Goal: Task Accomplishment & Management: Complete application form

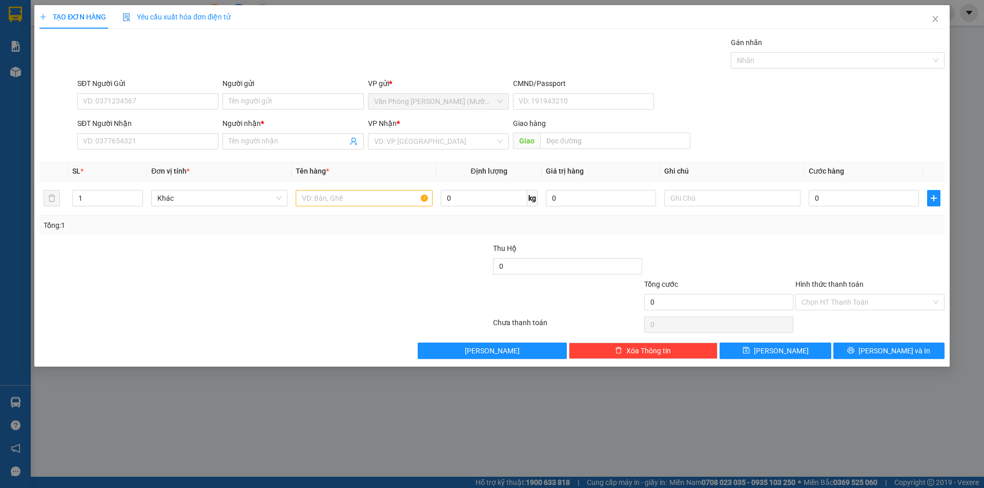
drag, startPoint x: 25, startPoint y: 50, endPoint x: 49, endPoint y: 37, distance: 27.0
click at [25, 48] on div "TẠO ĐƠN HÀNG Yêu cầu xuất hóa đơn điện tử Transit Pickup Surcharge Ids Transit …" at bounding box center [492, 244] width 984 height 488
click at [938, 18] on icon "close" at bounding box center [935, 19] width 8 height 8
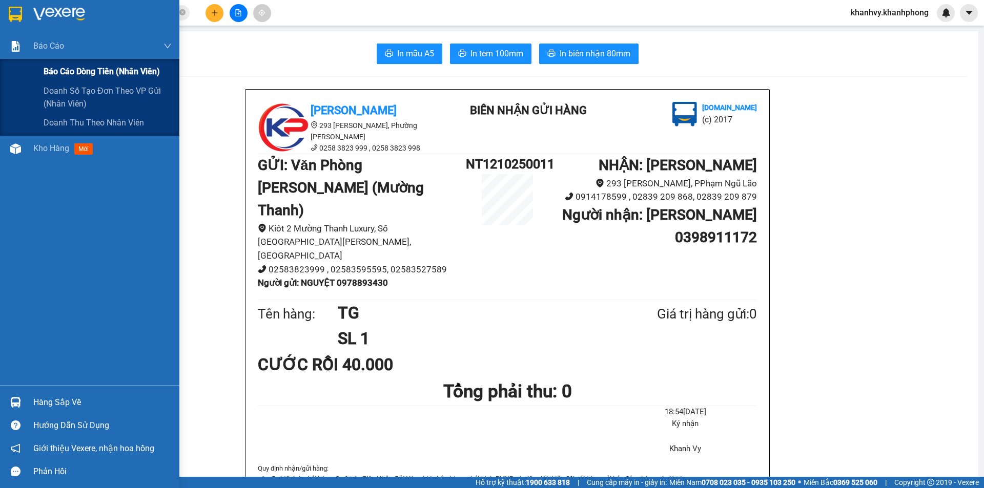
click at [63, 74] on span "Báo cáo dòng tiền (nhân viên)" at bounding box center [102, 71] width 116 height 13
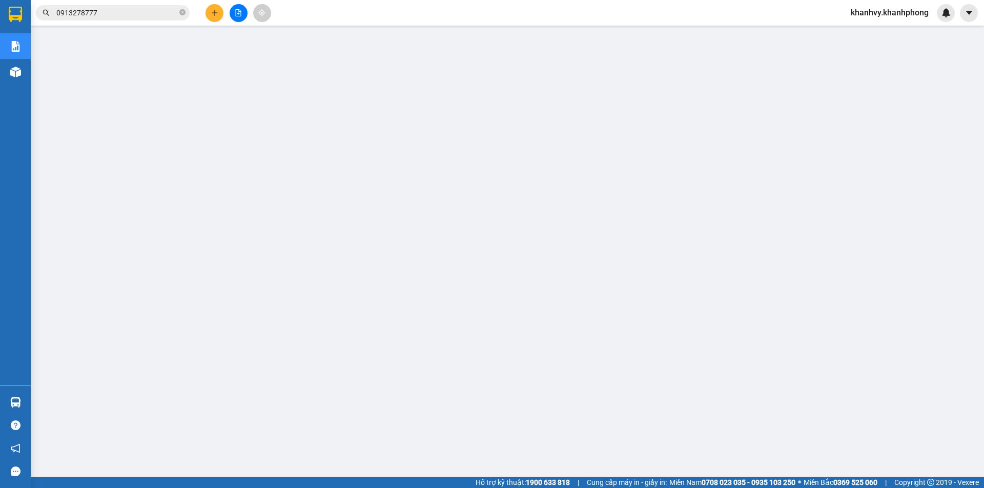
click at [223, 13] on button at bounding box center [215, 13] width 18 height 18
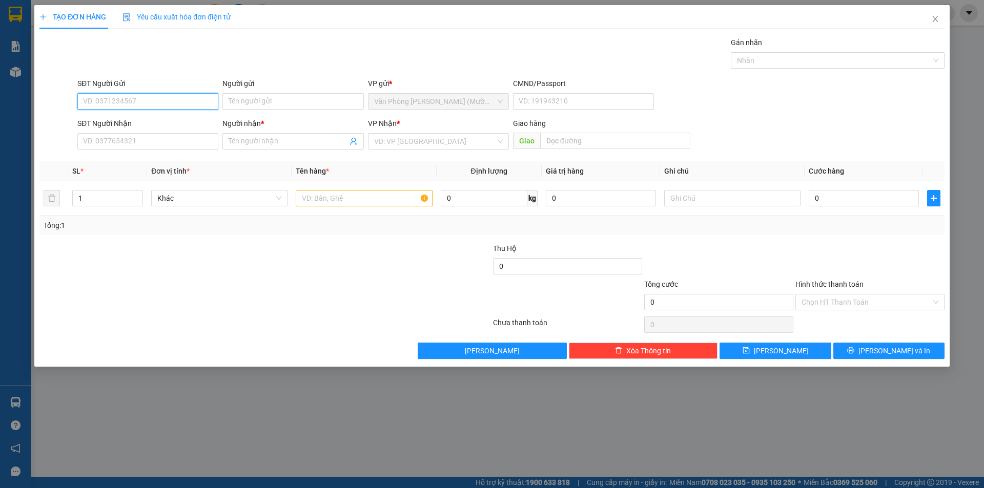
click at [173, 98] on input "SĐT Người Gửi" at bounding box center [147, 101] width 141 height 16
click at [937, 17] on icon "close" at bounding box center [935, 19] width 6 height 6
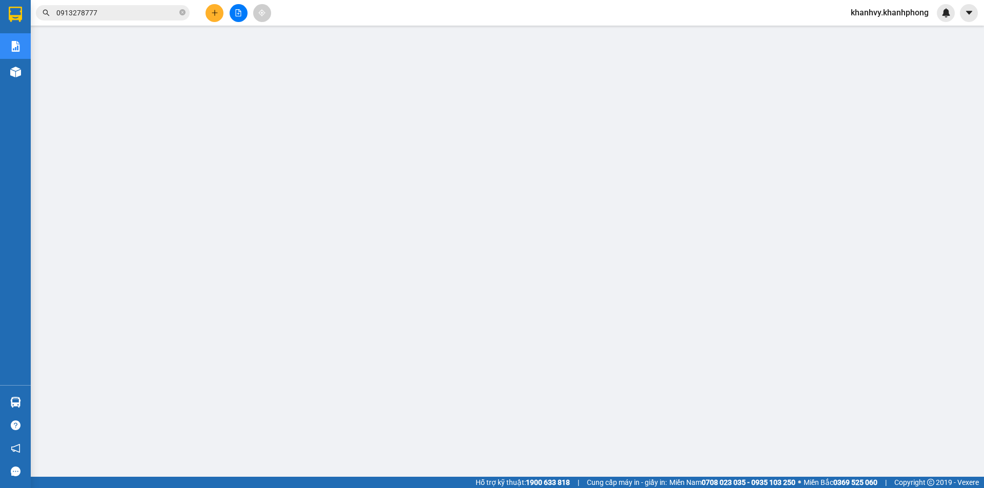
click at [153, 5] on div "Kết quả tìm kiếm ( 3 ) Bộ lọc Mã ĐH Trạng thái Món hàng Thu hộ Tổng cước Chưa c…" at bounding box center [100, 13] width 200 height 18
click at [150, 9] on input "0913278777" at bounding box center [116, 12] width 121 height 11
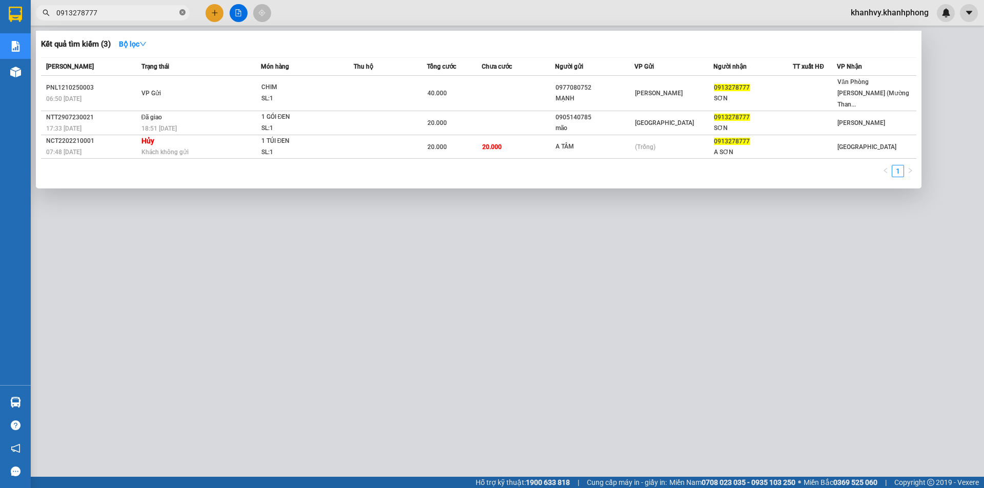
click at [185, 14] on icon "close-circle" at bounding box center [182, 12] width 6 height 6
type input "0336440881"
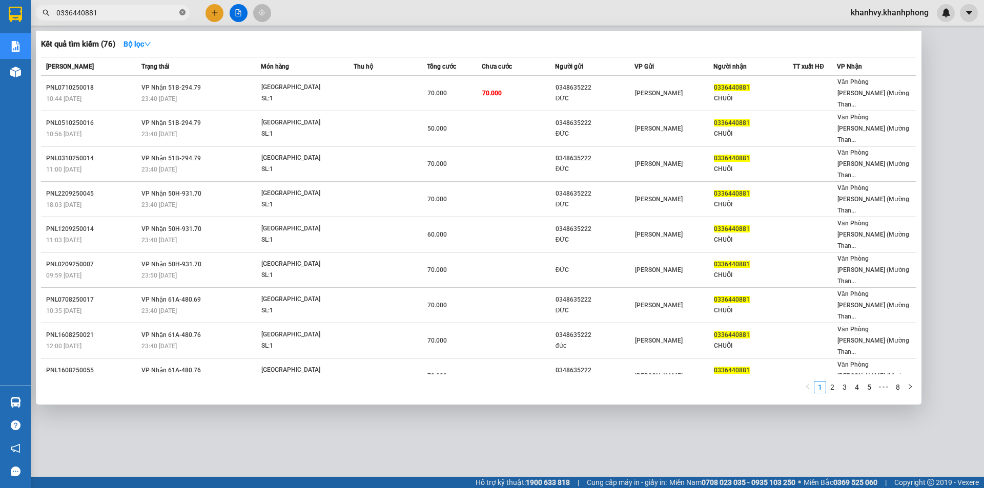
click at [184, 8] on span at bounding box center [182, 13] width 6 height 10
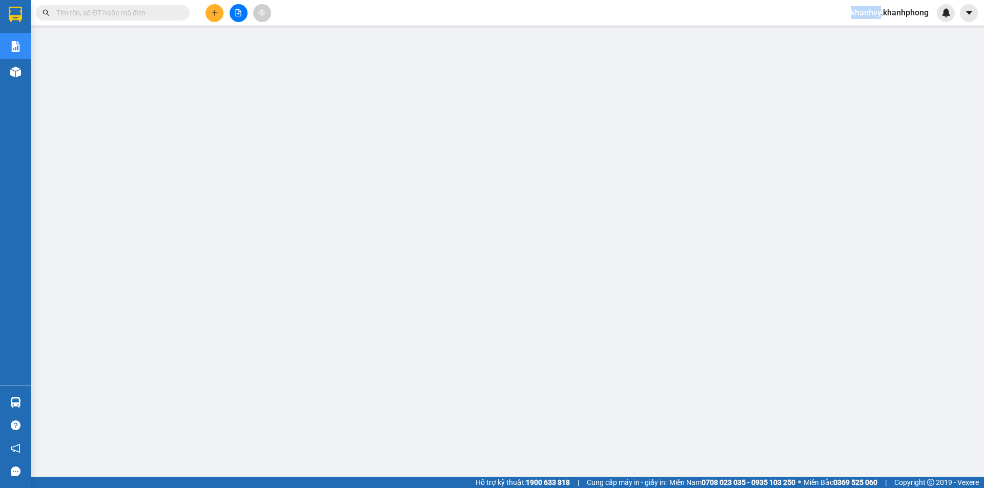
click at [184, 9] on span at bounding box center [182, 12] width 6 height 11
click at [129, 11] on input "text" at bounding box center [116, 12] width 121 height 11
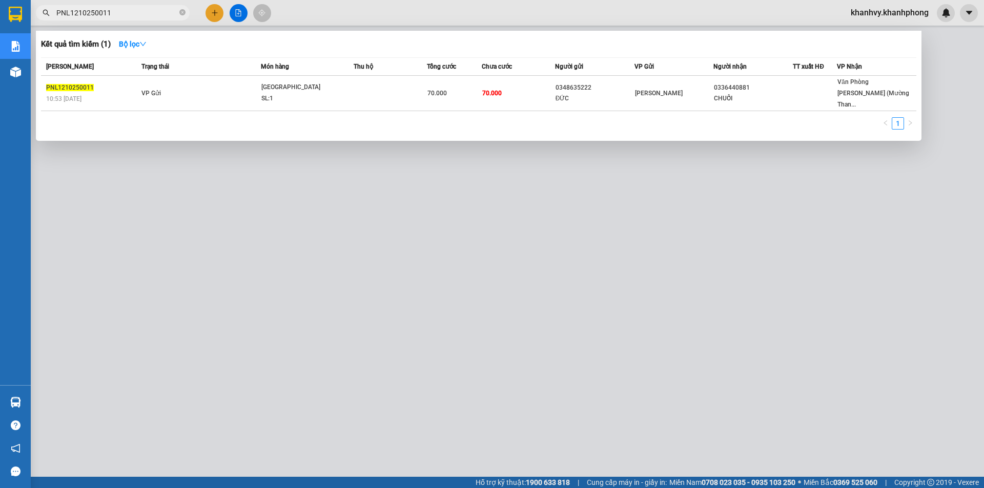
type input "PNL1210250011"
click at [201, 12] on div at bounding box center [492, 244] width 984 height 488
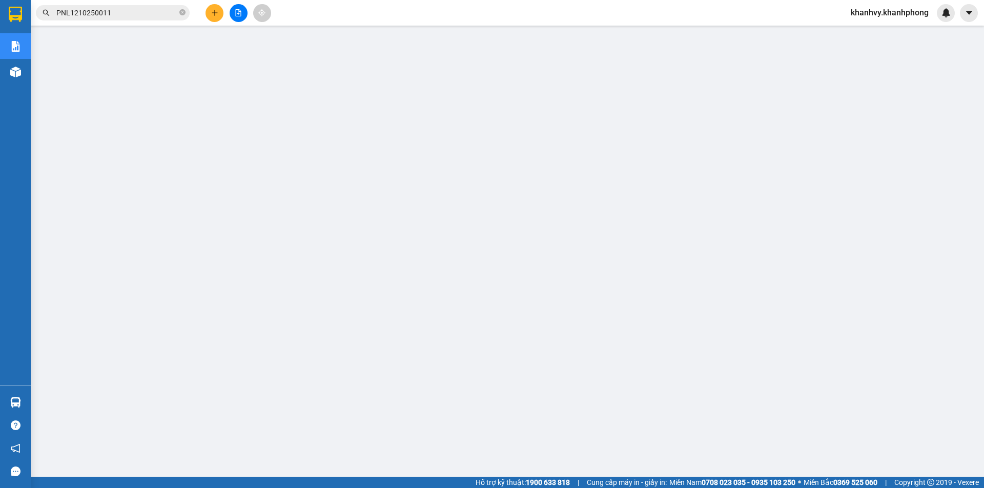
click at [215, 10] on icon "plus" at bounding box center [214, 12] width 7 height 7
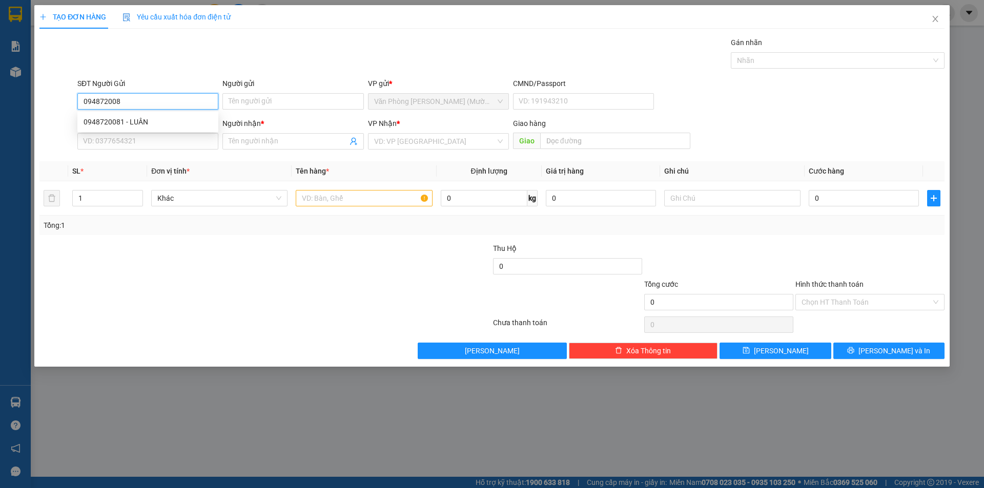
type input "0948720081"
click at [166, 117] on div "0948720081 - LUÂN" at bounding box center [148, 121] width 129 height 11
type input "LUÂN"
type input "0948720081"
click at [166, 145] on input "SĐT Người Nhận" at bounding box center [147, 141] width 141 height 16
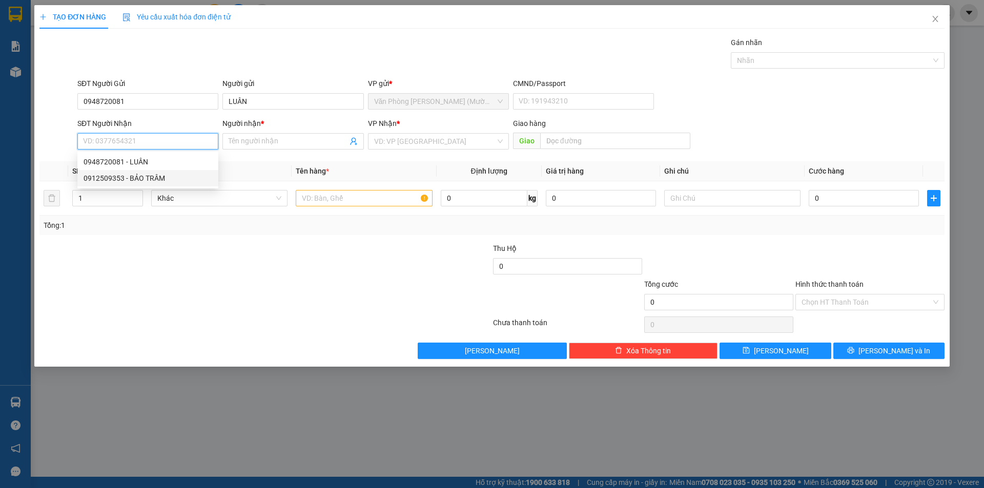
click at [161, 179] on div "0912509353 - BẢO TRÂM" at bounding box center [148, 178] width 129 height 11
type input "0912509353"
type input "BẢO TRÂM"
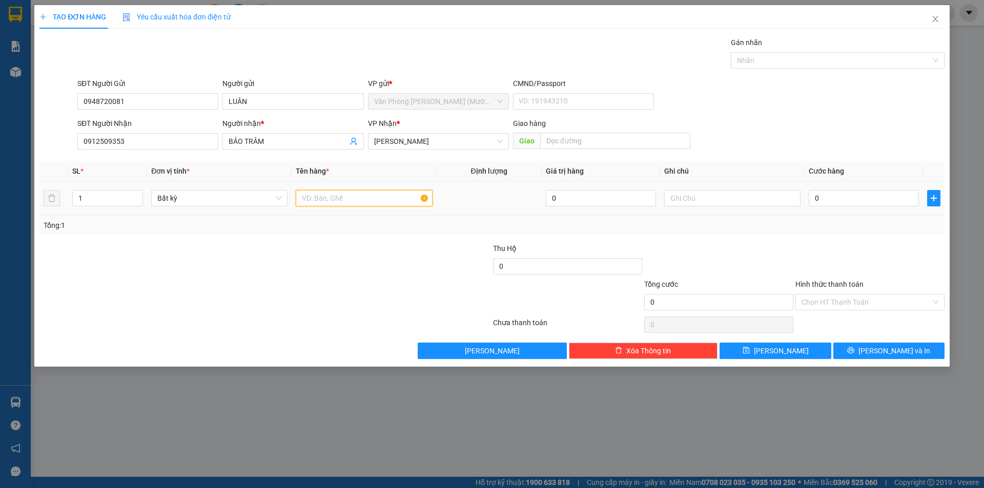
click at [368, 198] on input "text" at bounding box center [364, 198] width 136 height 16
type input "[GEOGRAPHIC_DATA]"
click at [845, 200] on input "0" at bounding box center [864, 198] width 110 height 16
type input "4"
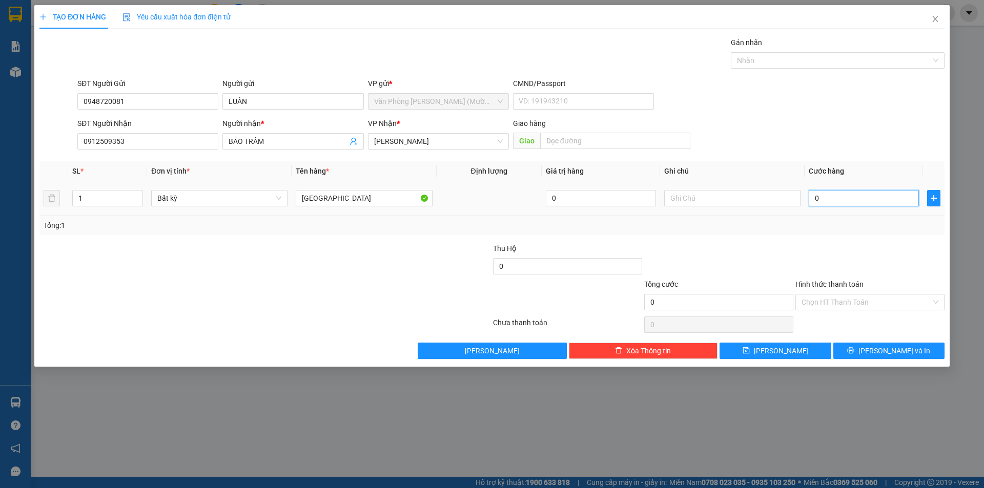
type input "4"
type input "40"
type input "40.000"
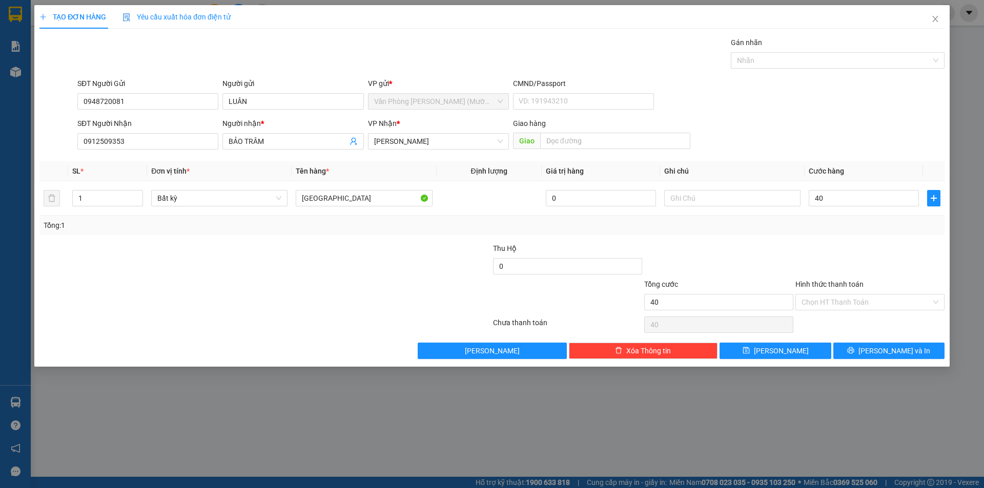
type input "40.000"
click at [890, 276] on div at bounding box center [869, 261] width 151 height 36
click at [888, 296] on input "Hình thức thanh toán" at bounding box center [867, 302] width 130 height 15
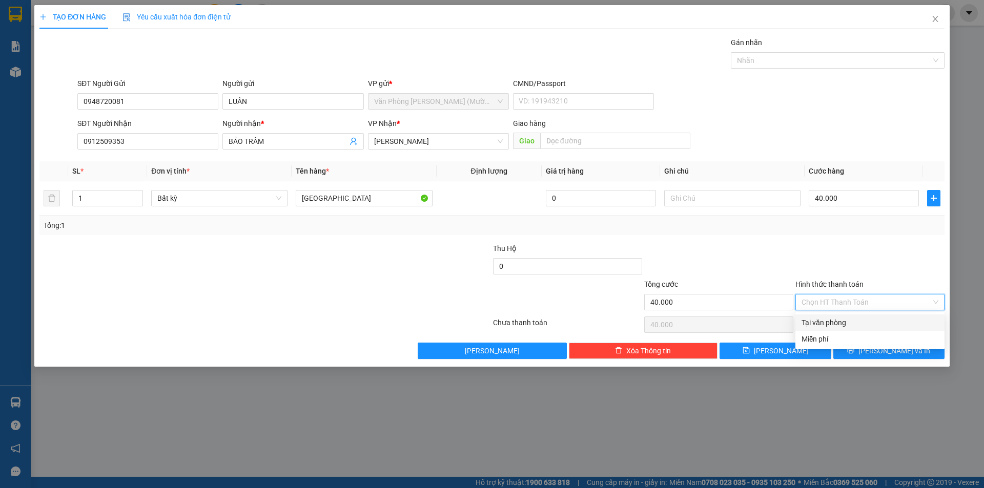
click at [845, 318] on div "Tại văn phòng" at bounding box center [870, 322] width 137 height 11
type input "0"
click at [854, 341] on div "Transit Pickup Surcharge Ids Transit Deliver Surcharge Ids Transit Deliver Surc…" at bounding box center [491, 198] width 905 height 322
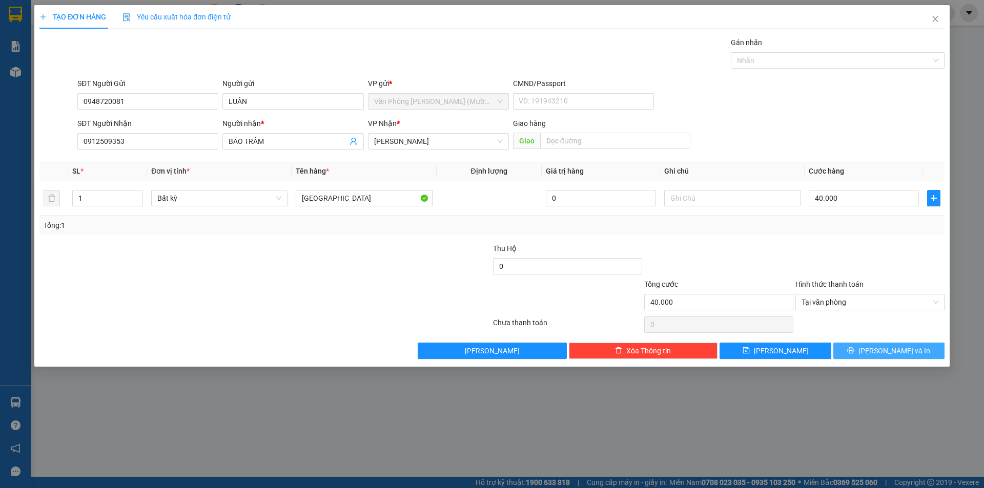
click at [864, 351] on button "[PERSON_NAME] và In" at bounding box center [888, 351] width 111 height 16
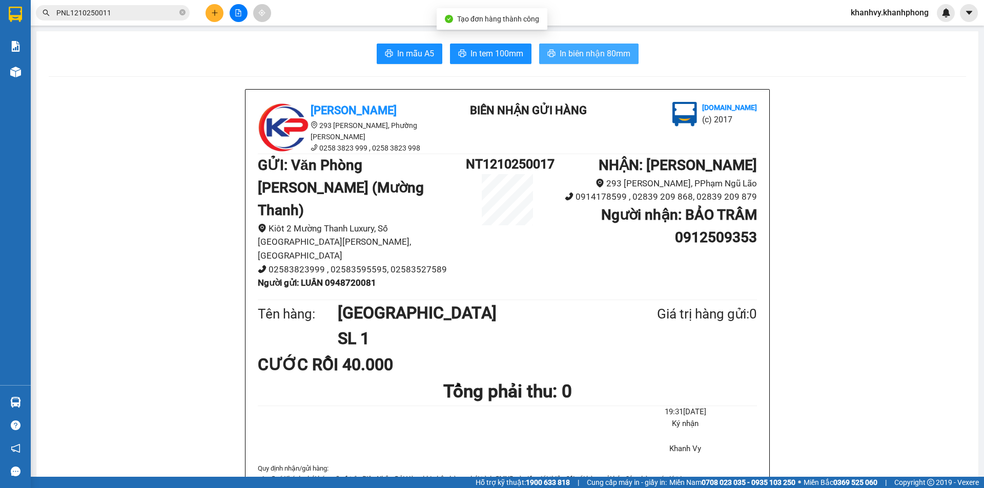
click at [565, 55] on span "In biên nhận 80mm" at bounding box center [595, 53] width 71 height 13
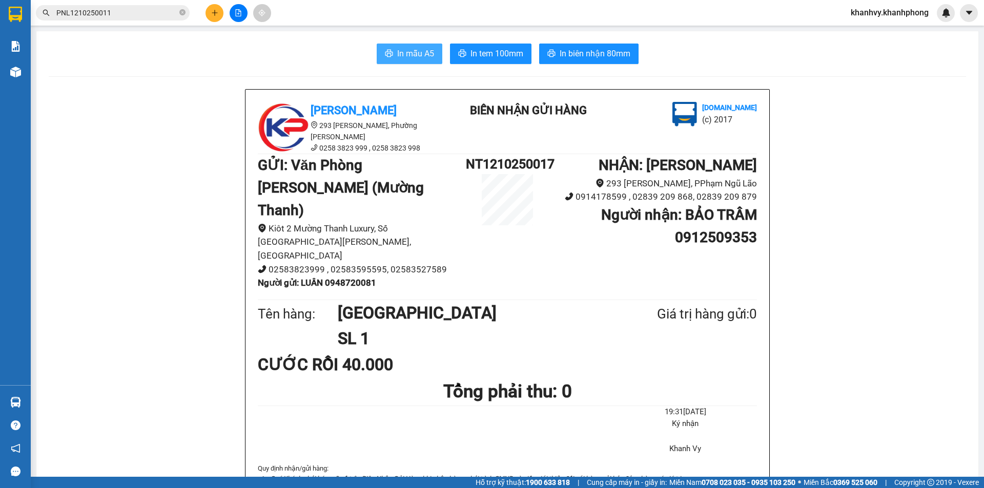
click at [425, 53] on span "In mẫu A5" at bounding box center [415, 53] width 37 height 13
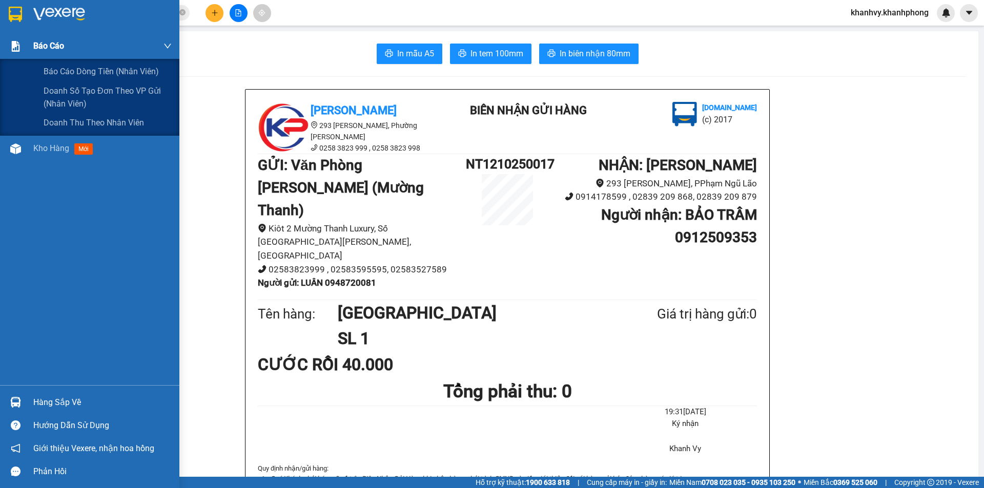
click at [71, 52] on div "Báo cáo" at bounding box center [102, 46] width 138 height 26
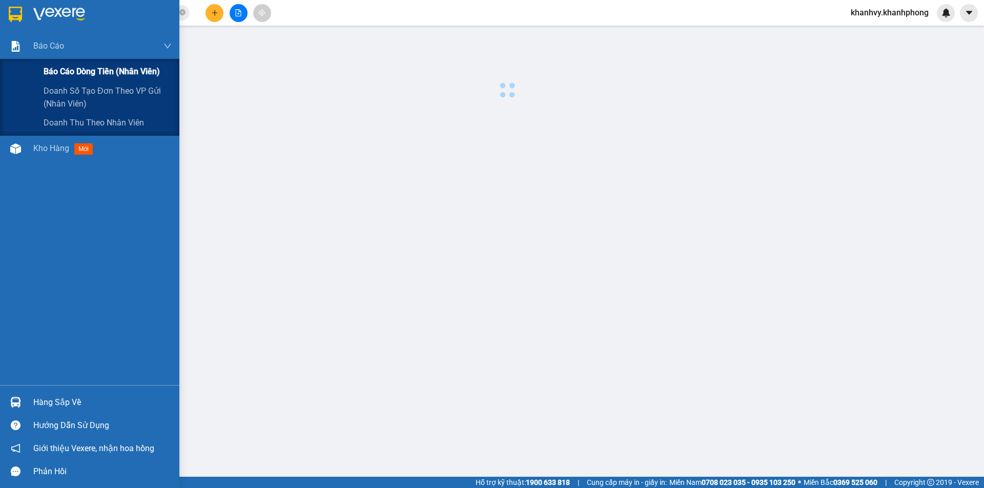
click at [80, 76] on span "Báo cáo dòng tiền (nhân viên)" at bounding box center [102, 71] width 116 height 13
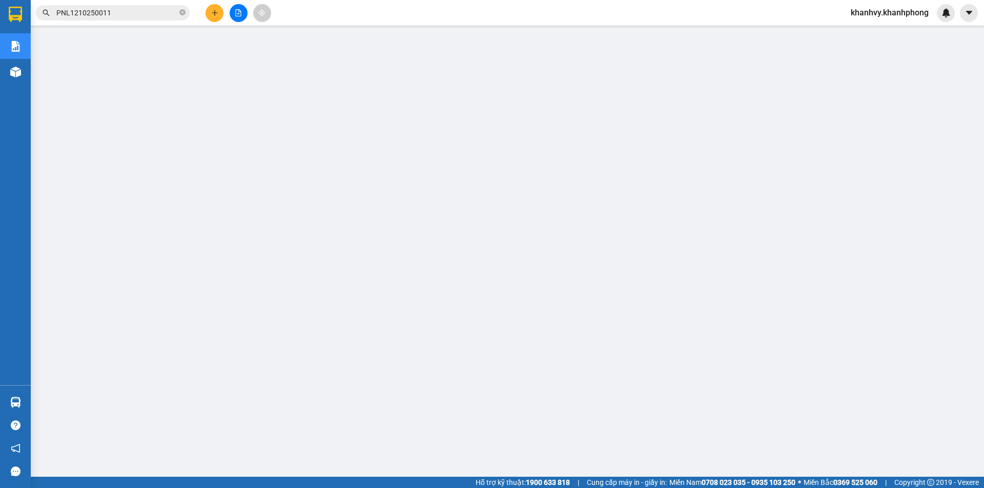
scroll to position [20, 0]
click at [857, 18] on span "khanhvy.khanhphong" at bounding box center [890, 12] width 94 height 13
click at [873, 37] on span "Đăng xuất" at bounding box center [894, 31] width 74 height 11
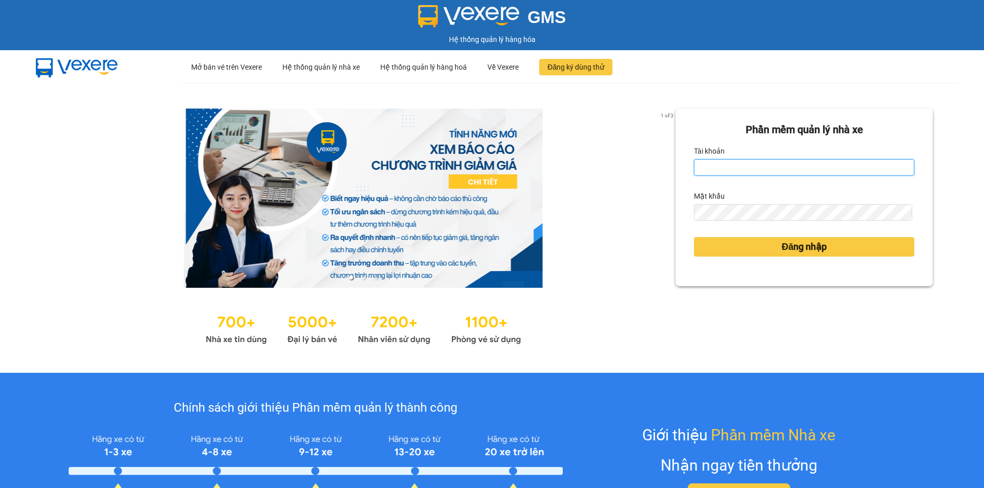
drag, startPoint x: 763, startPoint y: 163, endPoint x: 763, endPoint y: 172, distance: 8.2
click at [763, 163] on input "Tài khoản" at bounding box center [804, 167] width 220 height 16
type input "minhthu.khanhphong"
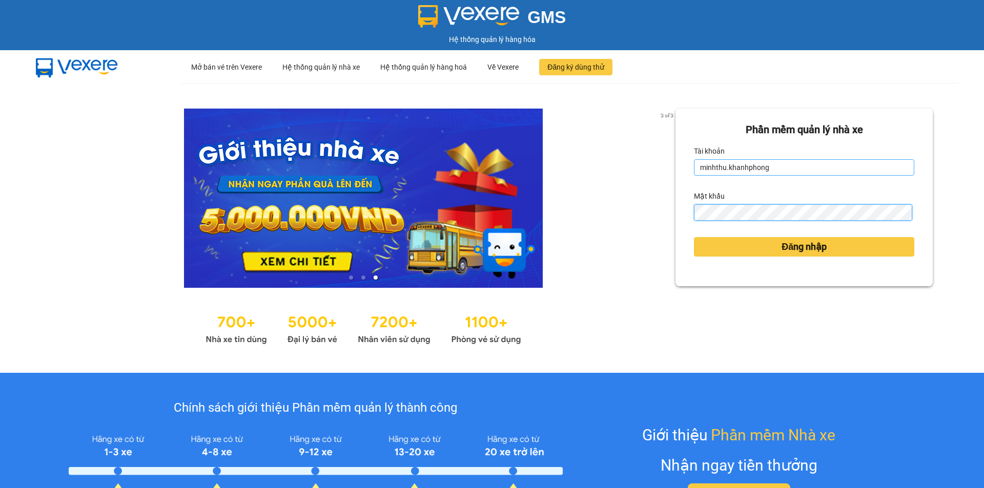
click at [694, 237] on button "Đăng nhập" at bounding box center [804, 246] width 220 height 19
click at [785, 255] on body "GMS Hệ thống quản lý hàng hóa ··· Mở bán vé trên Vexere ··· Hệ thống quản lý nh…" at bounding box center [492, 244] width 984 height 488
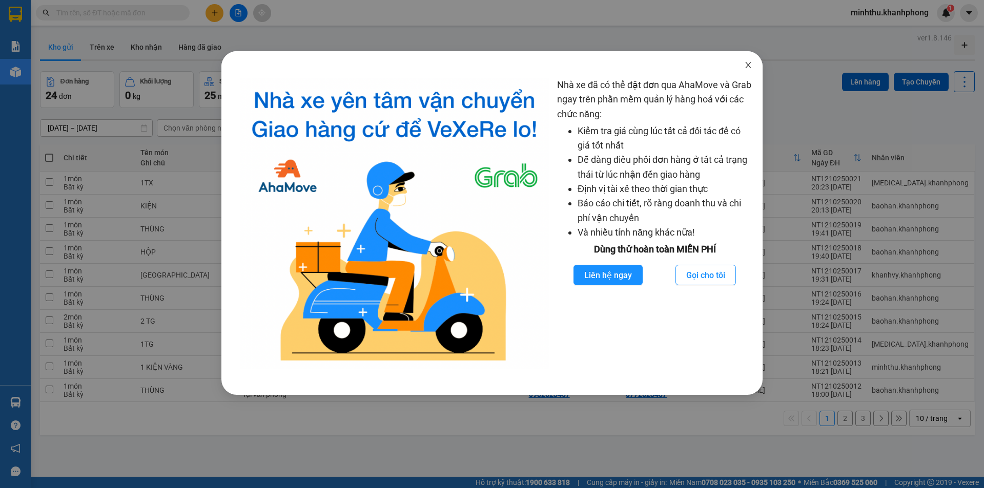
click at [747, 67] on icon "close" at bounding box center [748, 65] width 6 height 6
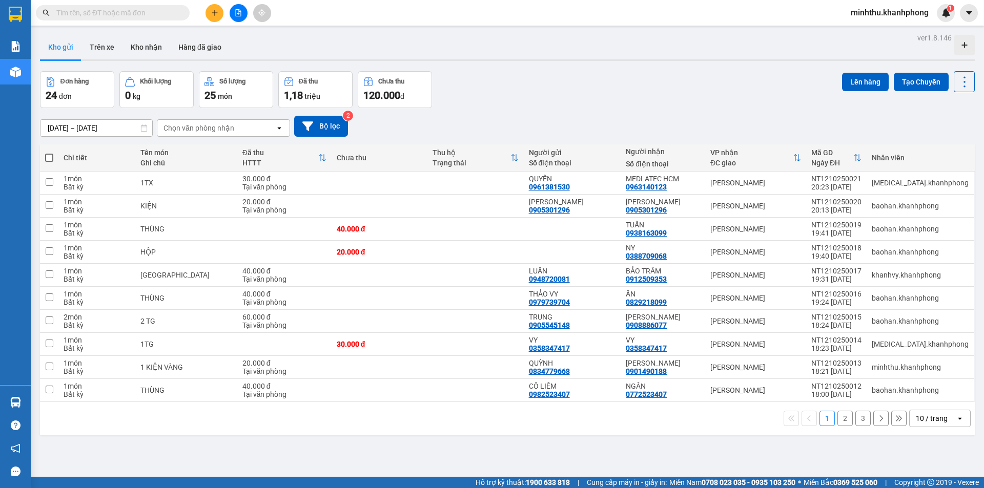
click at [136, 17] on input "text" at bounding box center [116, 12] width 121 height 11
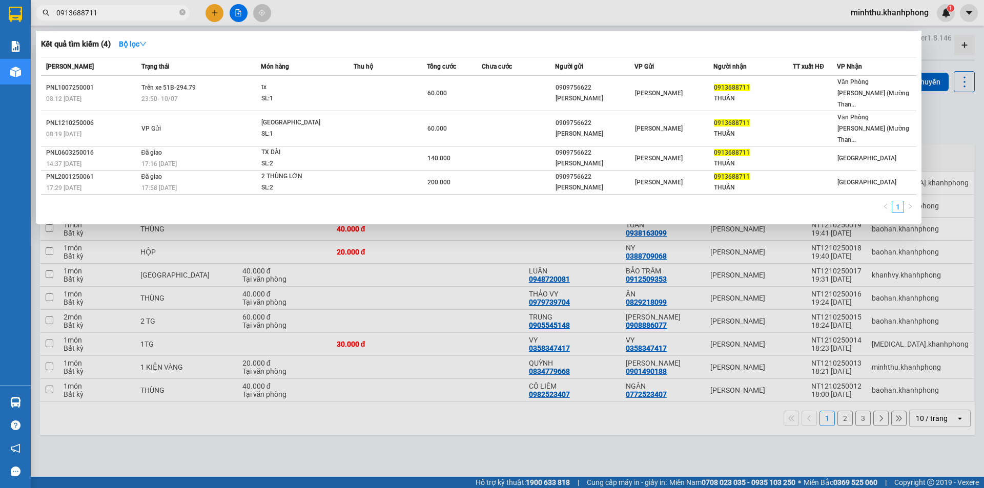
type input "0913688711"
click at [203, 15] on div at bounding box center [492, 244] width 984 height 488
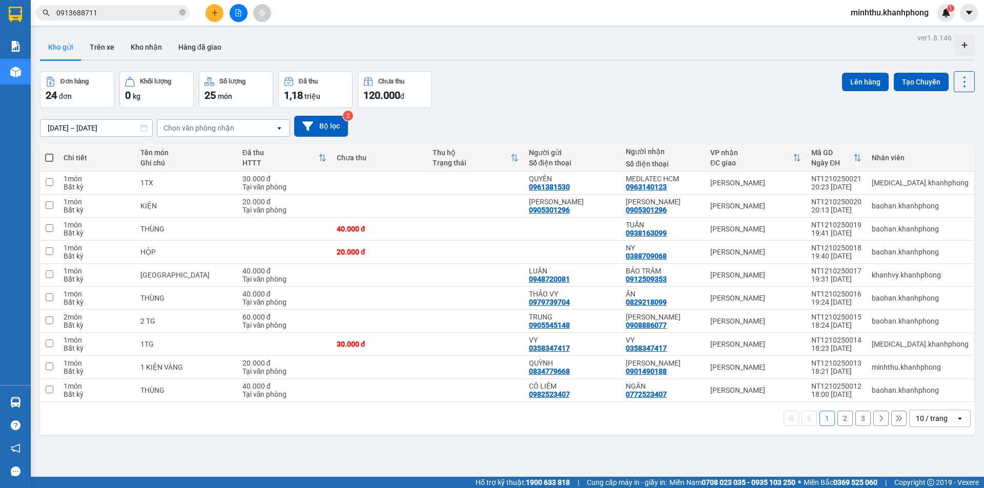
click at [212, 12] on icon "plus" at bounding box center [214, 12] width 7 height 7
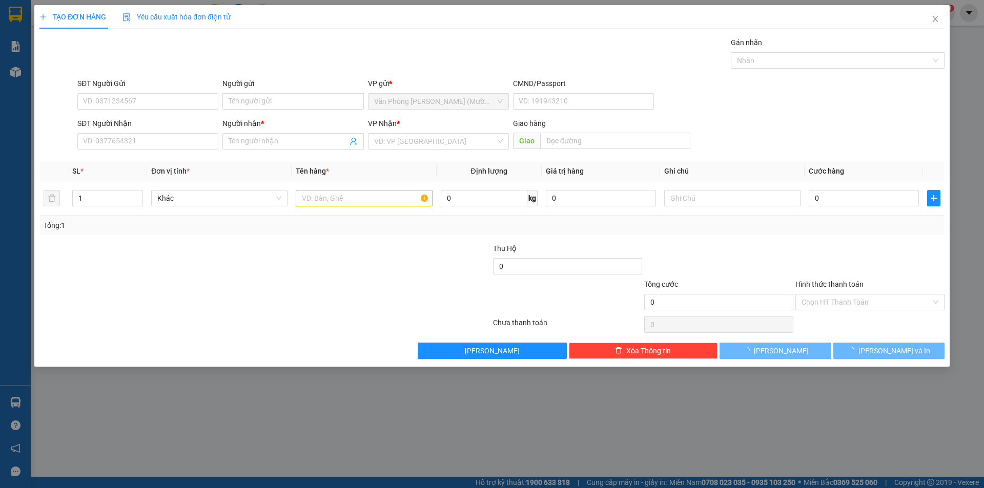
click at [109, 92] on div "SĐT Người Gửi" at bounding box center [147, 85] width 141 height 15
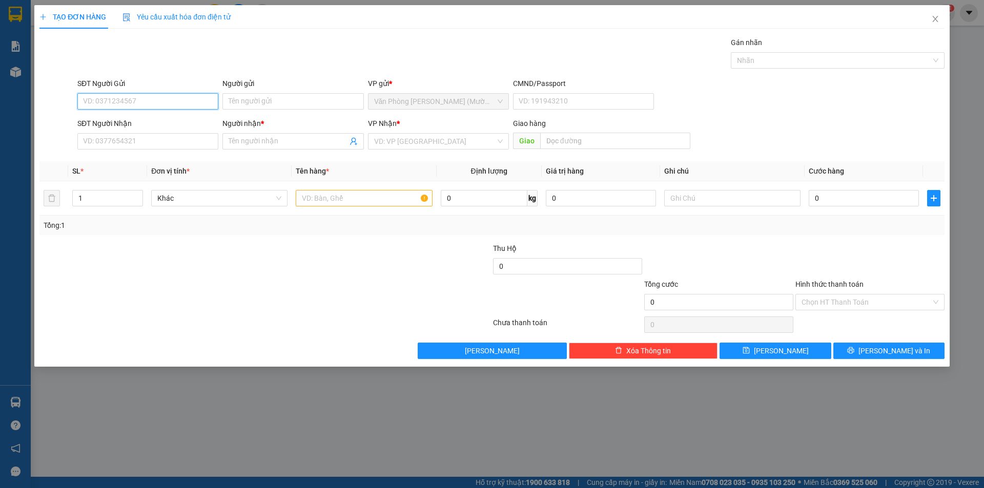
click at [107, 100] on input "SĐT Người Gửi" at bounding box center [147, 101] width 141 height 16
type input "0908395823"
click at [155, 127] on div "0908395823 - HIẾU" at bounding box center [148, 121] width 129 height 11
type input "HIẾU"
type input "0908395823"
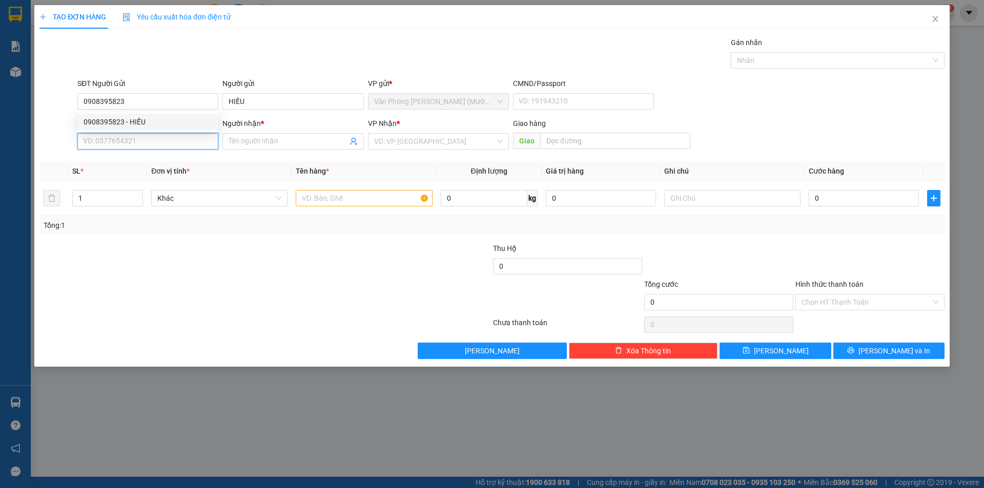
click at [142, 143] on input "SĐT Người Nhận" at bounding box center [147, 141] width 141 height 16
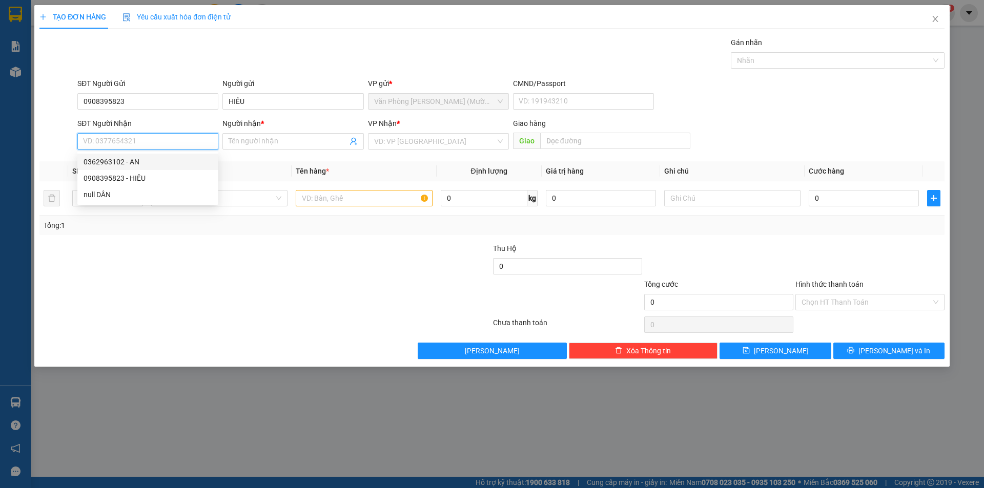
click at [152, 162] on div "0362963102 - AN" at bounding box center [148, 161] width 129 height 11
type input "0362963102"
type input "AN"
type input "03629631021"
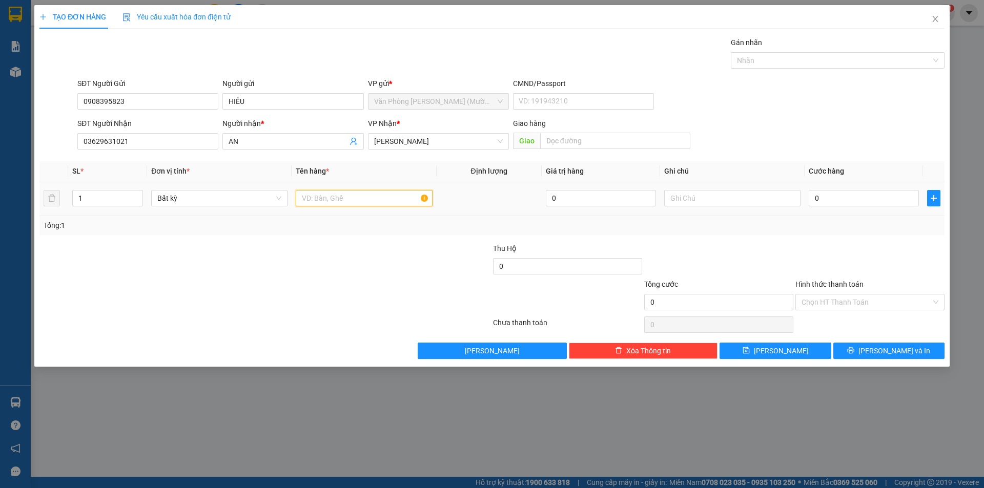
click at [372, 195] on input "text" at bounding box center [364, 198] width 136 height 16
type input "1 TG"
click at [833, 191] on input "0" at bounding box center [864, 198] width 110 height 16
click at [153, 147] on input "03629631021" at bounding box center [147, 141] width 141 height 16
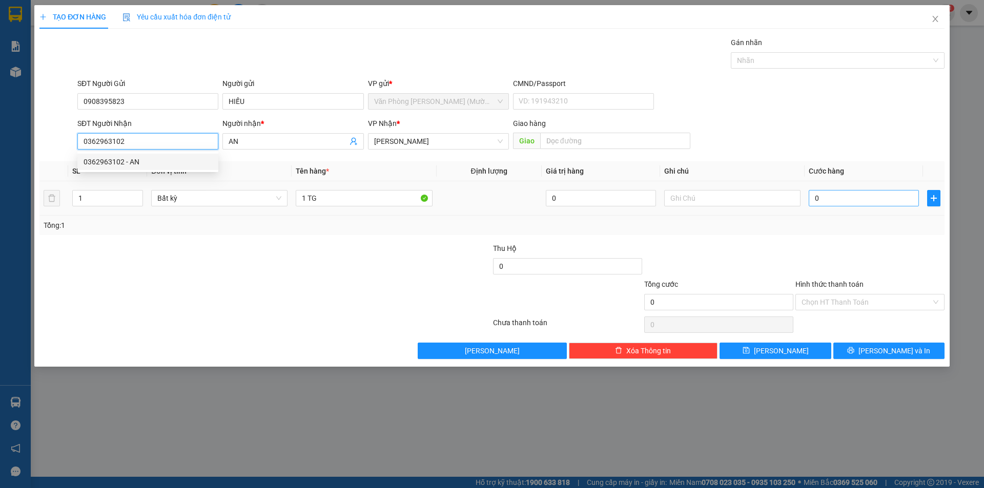
type input "0362963102"
click at [832, 198] on input "0" at bounding box center [864, 198] width 110 height 16
type input "3"
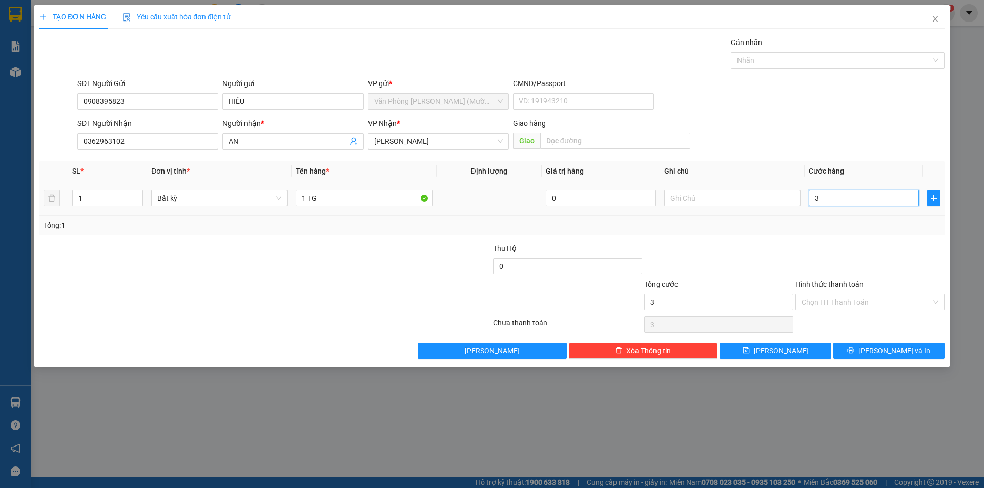
type input "30"
type input "30.000"
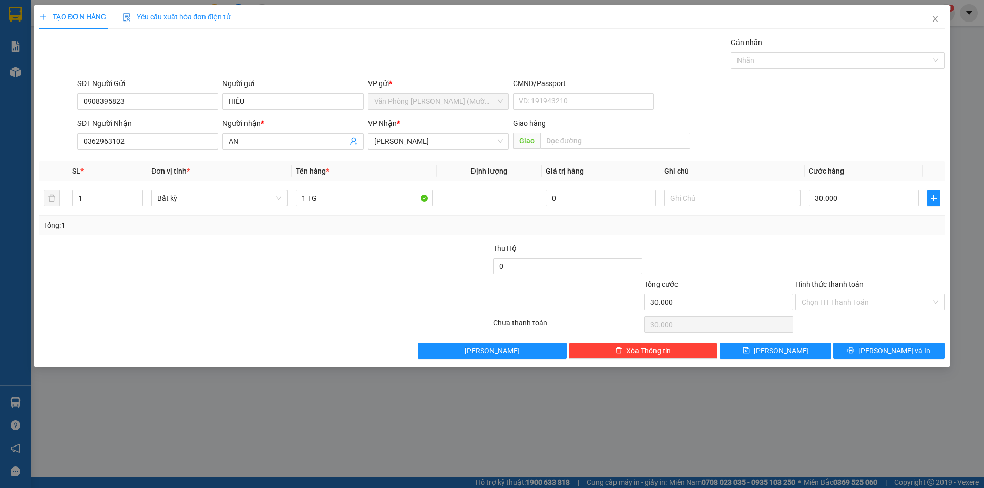
click at [741, 248] on div at bounding box center [718, 261] width 151 height 36
click at [846, 307] on input "Hình thức thanh toán" at bounding box center [867, 302] width 130 height 15
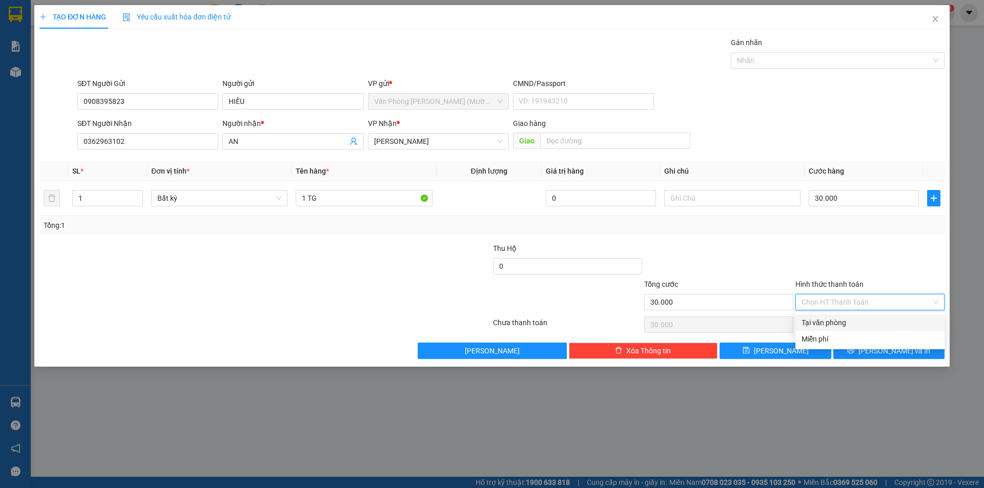
click at [835, 323] on div "Tại văn phòng" at bounding box center [870, 322] width 137 height 11
type input "0"
click at [861, 354] on button "[PERSON_NAME] và In" at bounding box center [888, 351] width 111 height 16
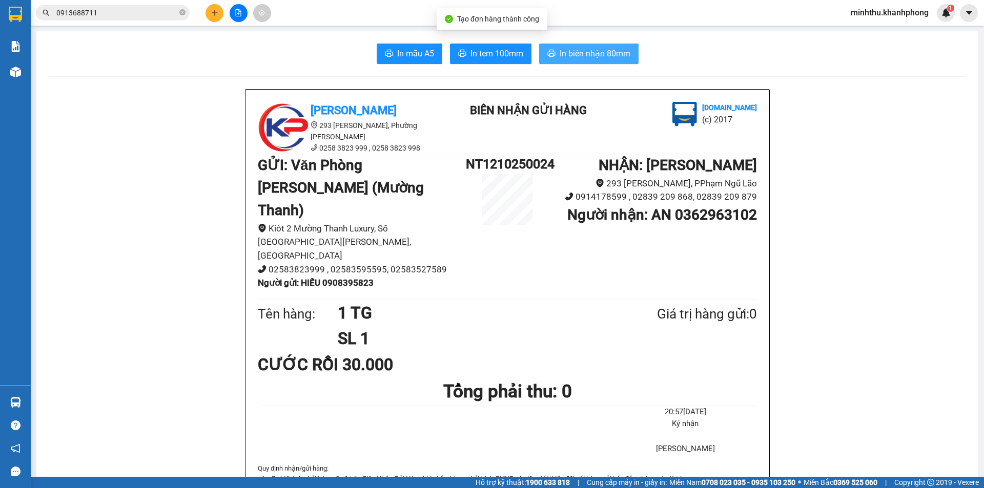
click at [574, 53] on span "In biên nhận 80mm" at bounding box center [595, 53] width 71 height 13
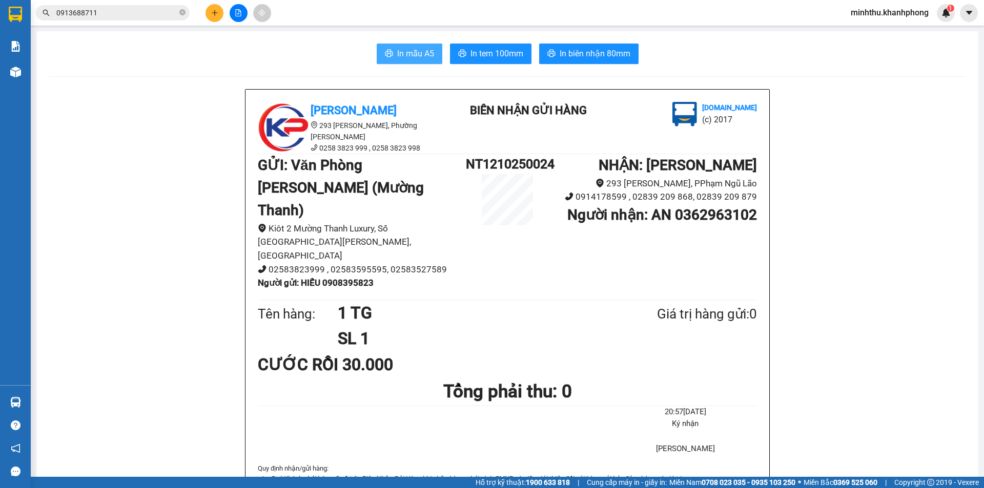
click at [389, 52] on button "In mẫu A5" at bounding box center [410, 54] width 66 height 20
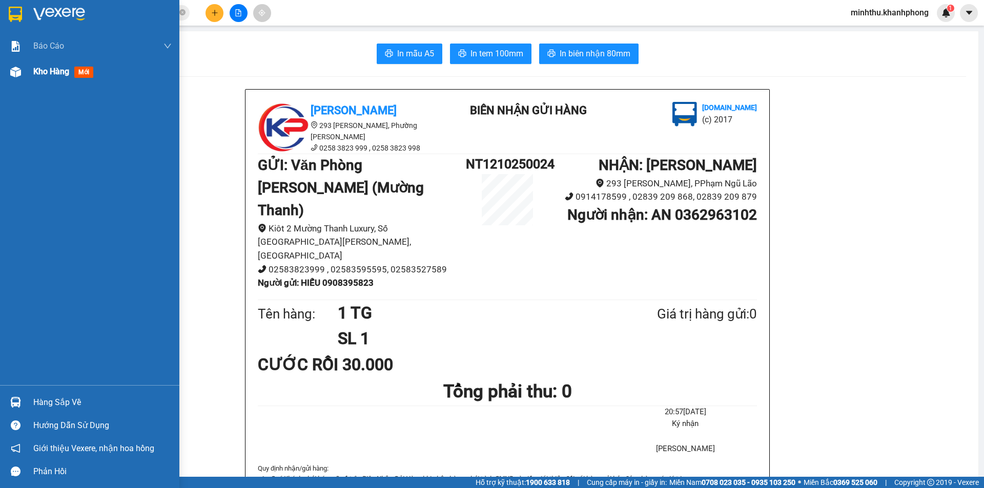
click at [32, 79] on div "Kho hàng mới" at bounding box center [89, 72] width 179 height 26
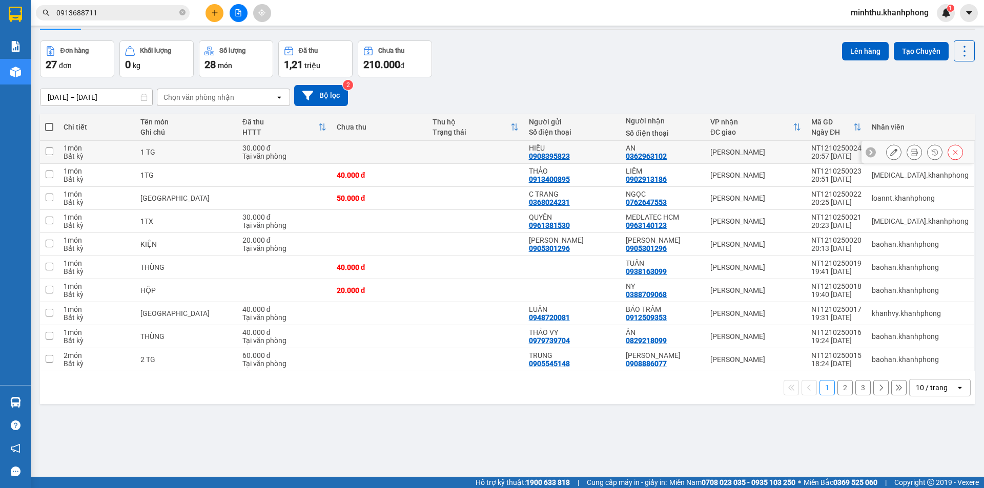
scroll to position [47, 0]
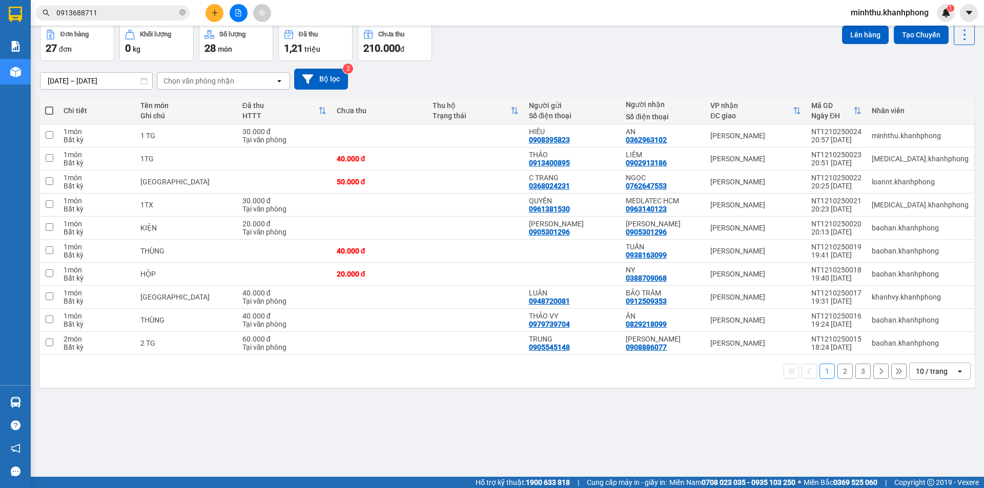
click at [837, 373] on button "2" at bounding box center [844, 371] width 15 height 15
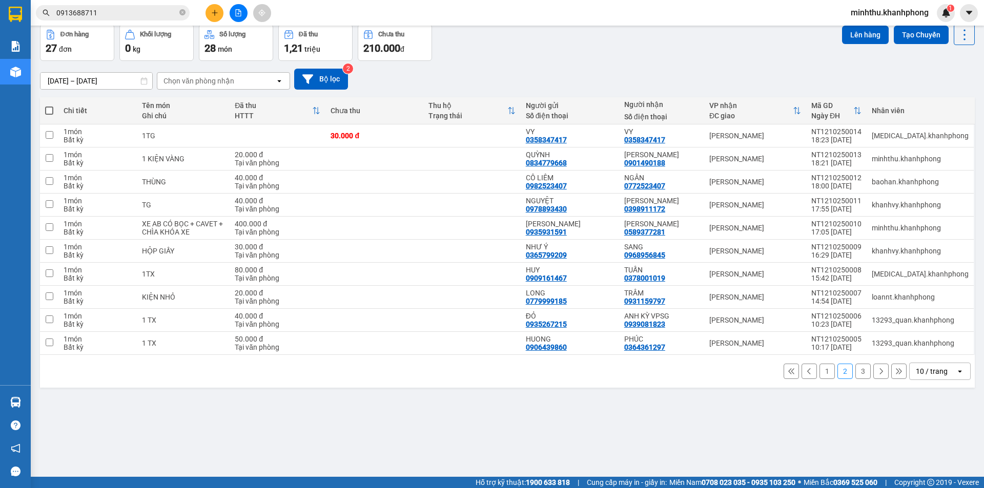
click at [860, 372] on button "3" at bounding box center [862, 371] width 15 height 15
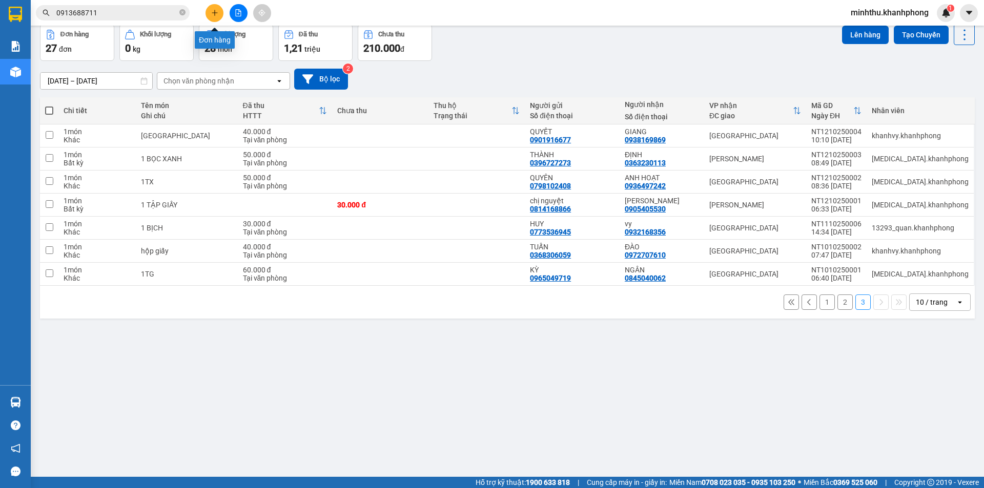
click at [217, 15] on icon "plus" at bounding box center [214, 12] width 7 height 7
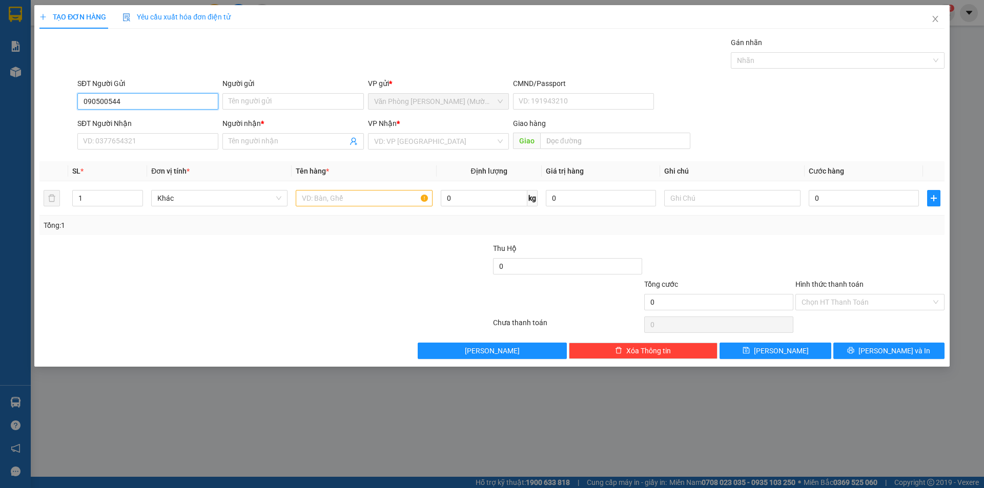
type input "0905005445"
click at [143, 117] on div "0905005445 - SƯƠNG" at bounding box center [148, 121] width 129 height 11
type input "SƯƠNG"
type input "0905005445"
click at [138, 139] on input "SĐT Người Nhận" at bounding box center [147, 141] width 141 height 16
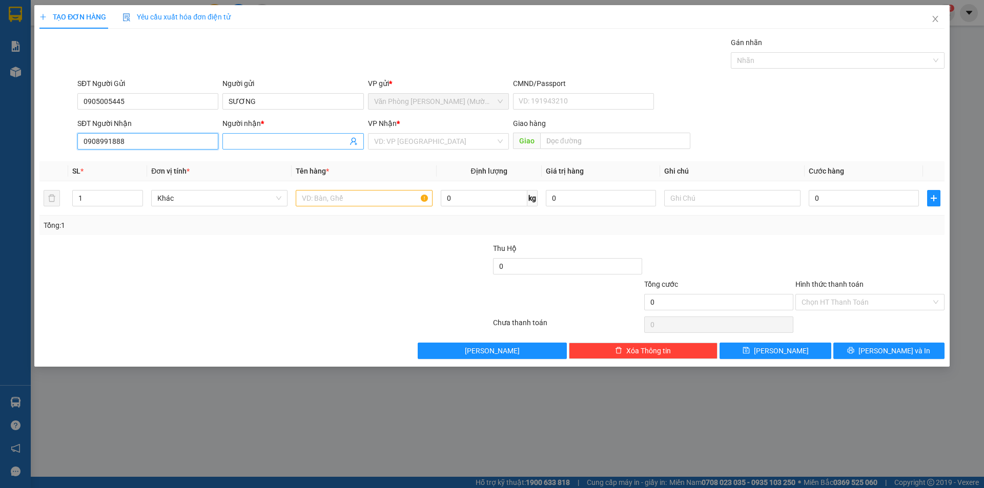
type input "0908991888"
click at [278, 143] on input "Người nhận *" at bounding box center [288, 141] width 118 height 11
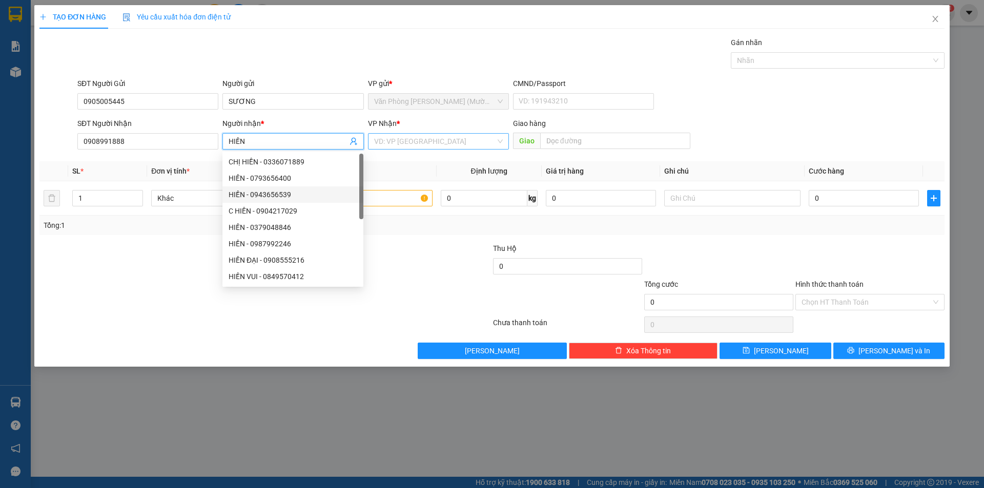
type input "HIỀN"
click at [449, 141] on input "search" at bounding box center [434, 141] width 121 height 15
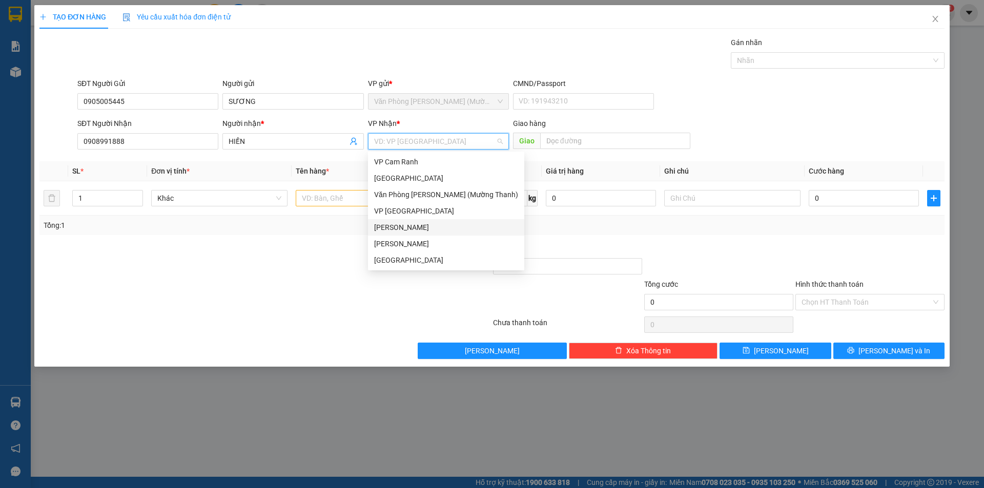
click at [397, 239] on div "[PERSON_NAME]" at bounding box center [446, 243] width 144 height 11
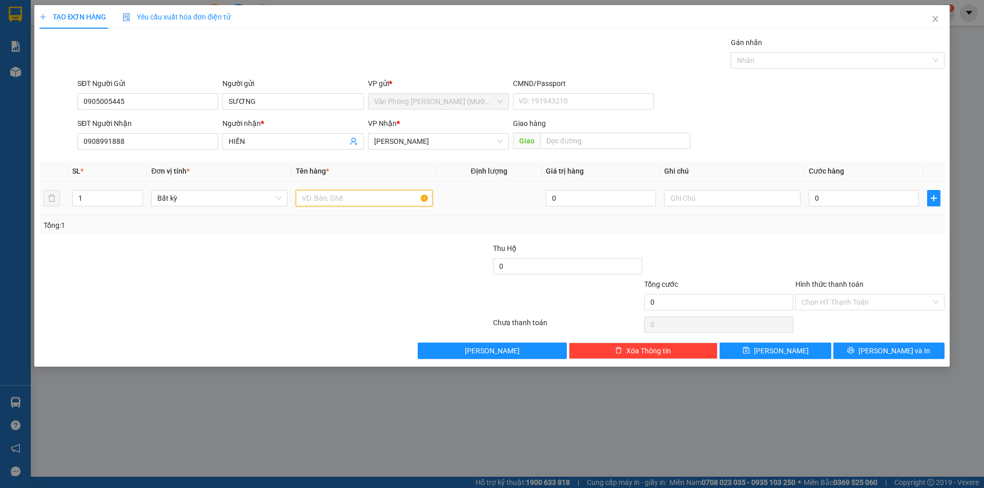
click at [357, 198] on input "text" at bounding box center [364, 198] width 136 height 16
type input "1 TG"
click at [838, 198] on input "0" at bounding box center [864, 198] width 110 height 16
type input "2"
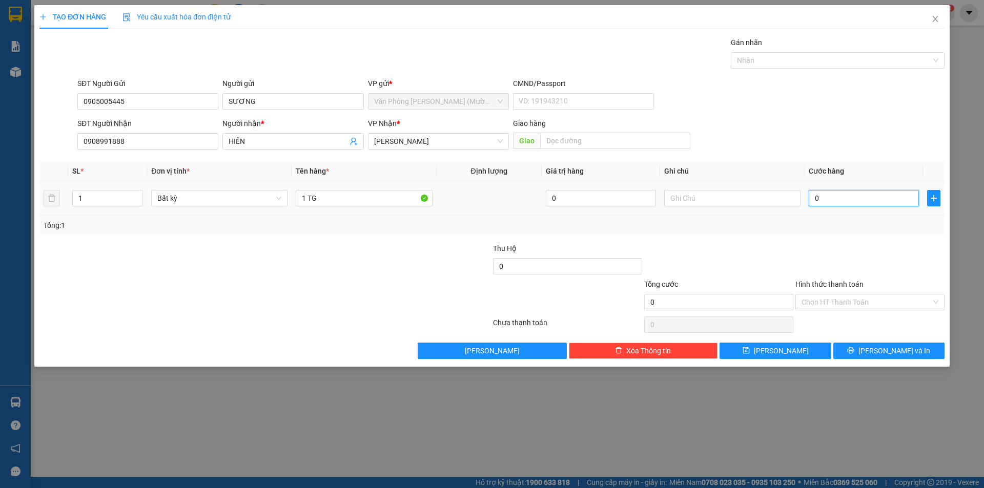
type input "2"
type input "20"
type input "20.000"
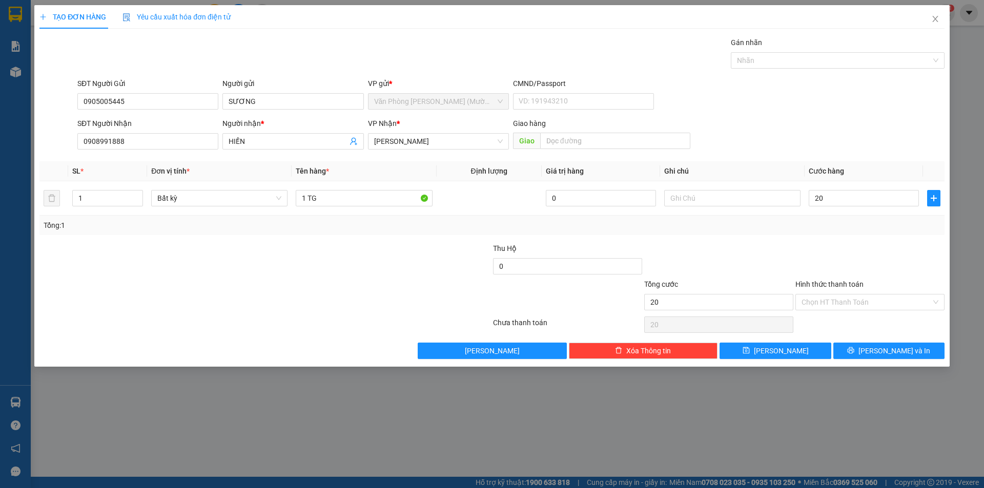
type input "20.000"
click at [857, 257] on div at bounding box center [869, 261] width 151 height 36
click at [862, 304] on input "Hình thức thanh toán" at bounding box center [867, 302] width 130 height 15
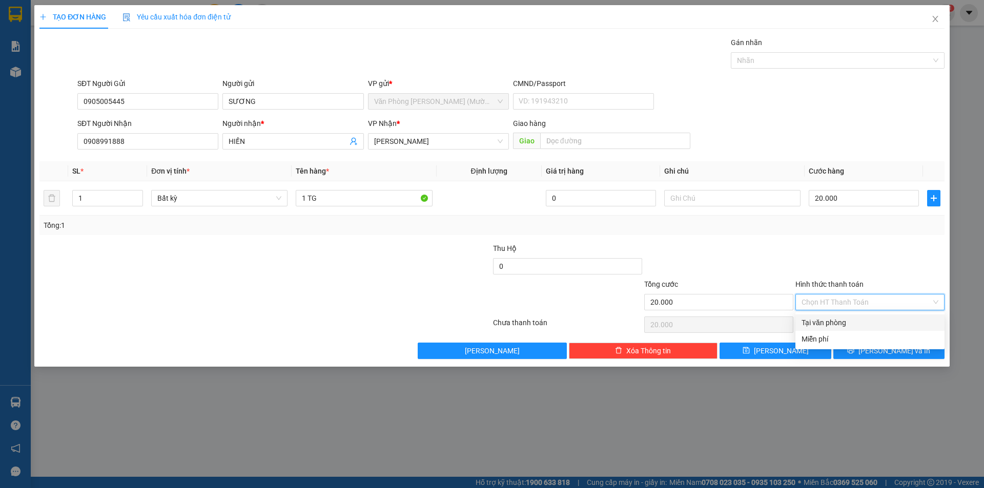
click at [843, 319] on div "Tại văn phòng" at bounding box center [870, 322] width 137 height 11
type input "0"
click at [854, 351] on icon "printer" at bounding box center [850, 350] width 7 height 7
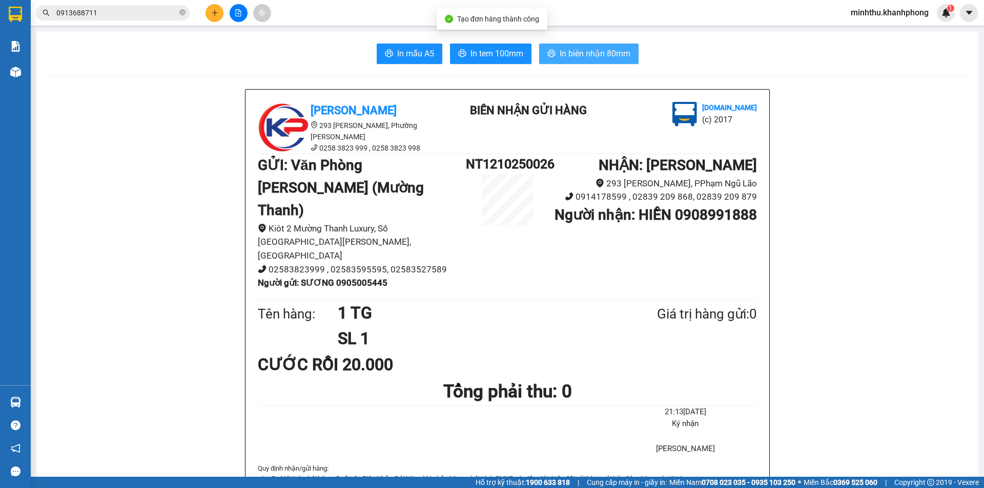
click at [591, 46] on button "In biên nhận 80mm" at bounding box center [588, 54] width 99 height 20
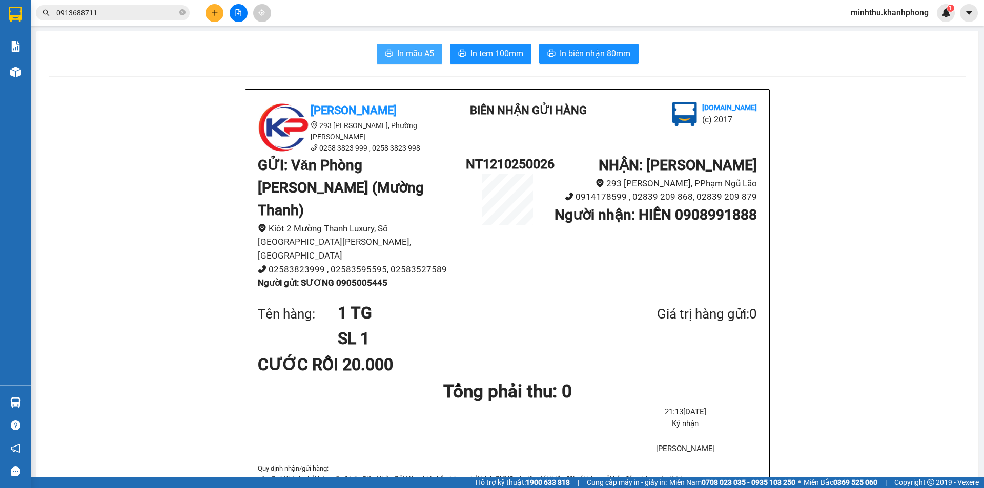
click at [401, 55] on span "In mẫu A5" at bounding box center [415, 53] width 37 height 13
click at [140, 14] on input "0913688711" at bounding box center [116, 12] width 121 height 11
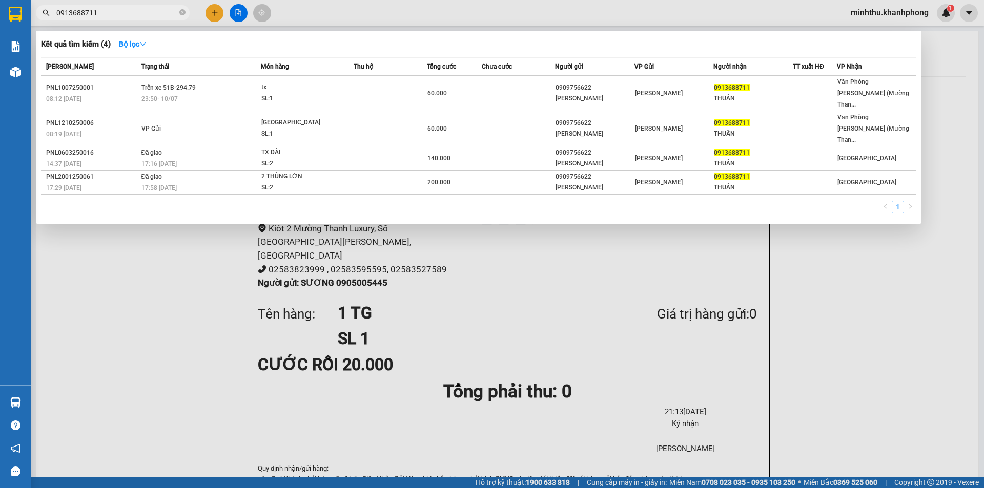
click at [140, 14] on input "0913688711" at bounding box center [116, 12] width 121 height 11
click at [105, 9] on input "0913688711" at bounding box center [116, 12] width 121 height 11
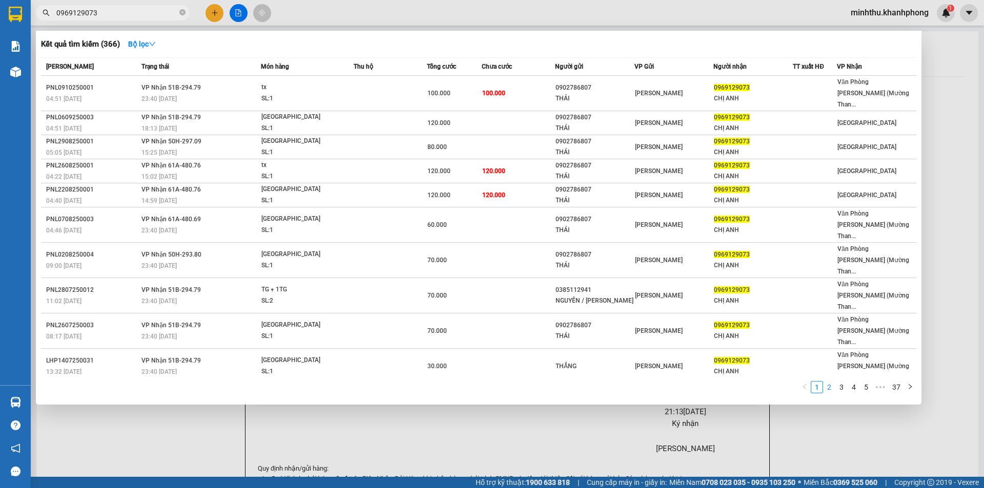
type input "0969129073"
click at [831, 382] on link "2" at bounding box center [829, 387] width 11 height 11
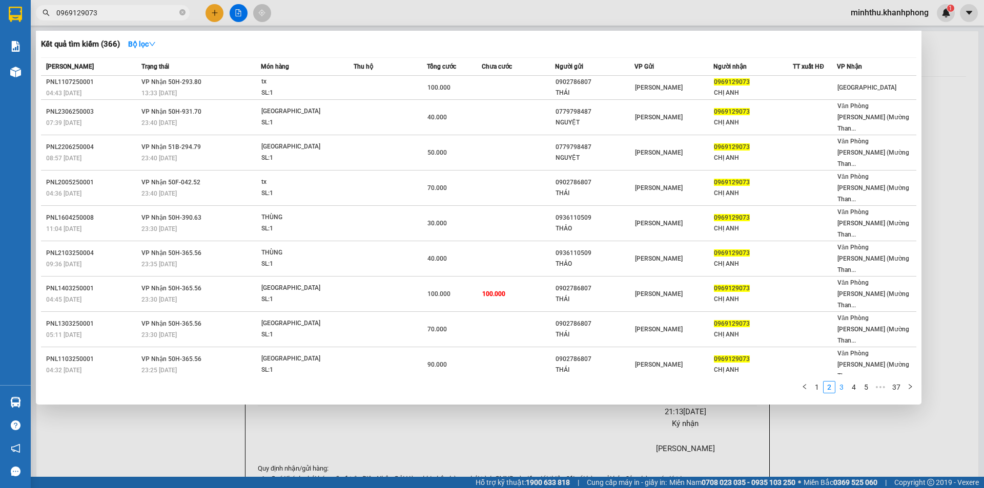
click at [843, 382] on link "3" at bounding box center [841, 387] width 11 height 11
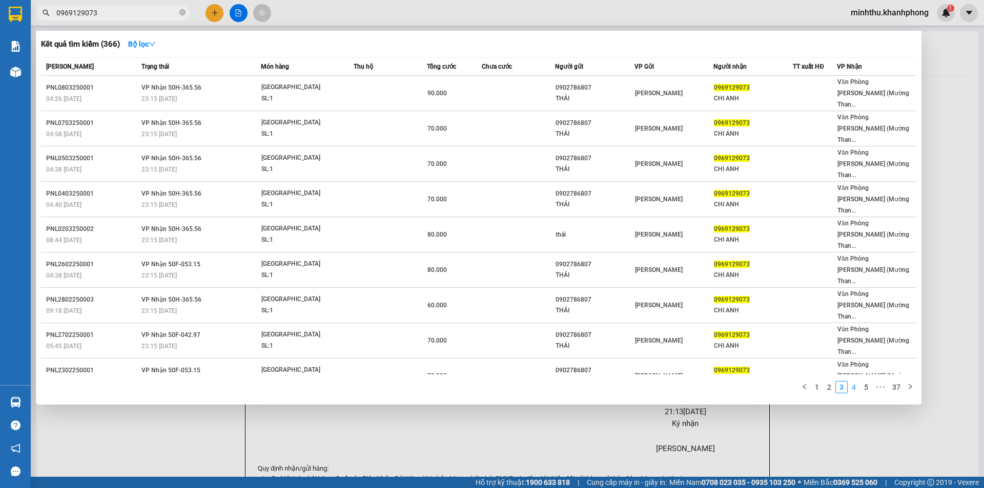
click at [853, 382] on link "4" at bounding box center [853, 387] width 11 height 11
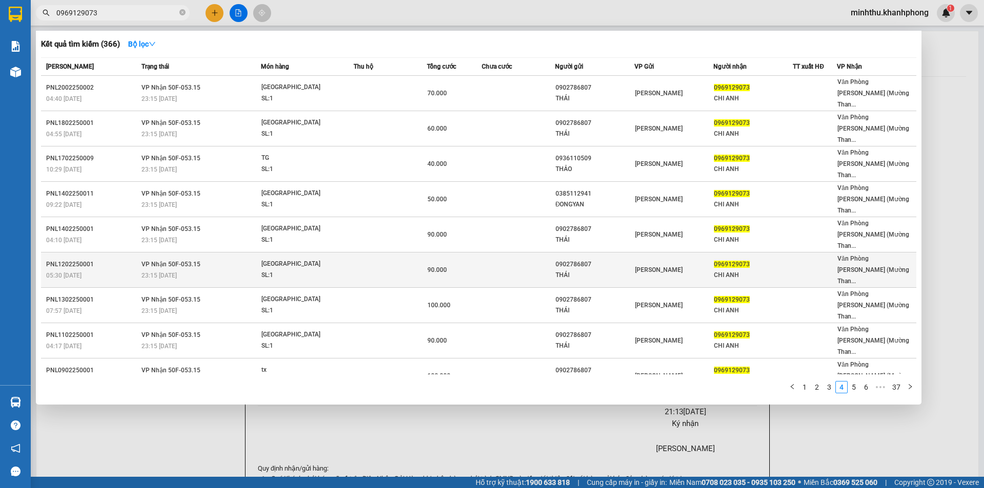
click at [103, 270] on div "05:30 [DATE]" at bounding box center [92, 275] width 92 height 11
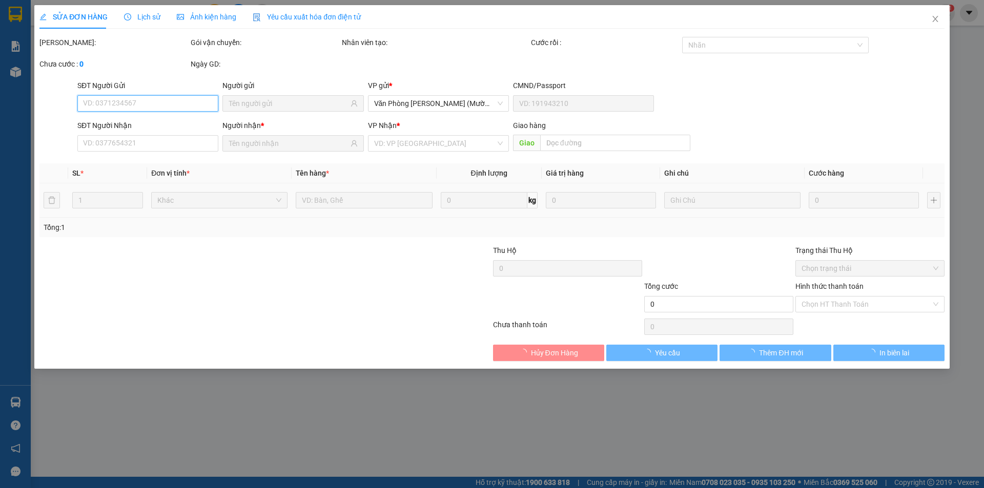
type input "0902786807"
type input "THÁI"
type input "0969129073"
type input "CHI ANH"
type input "90.000"
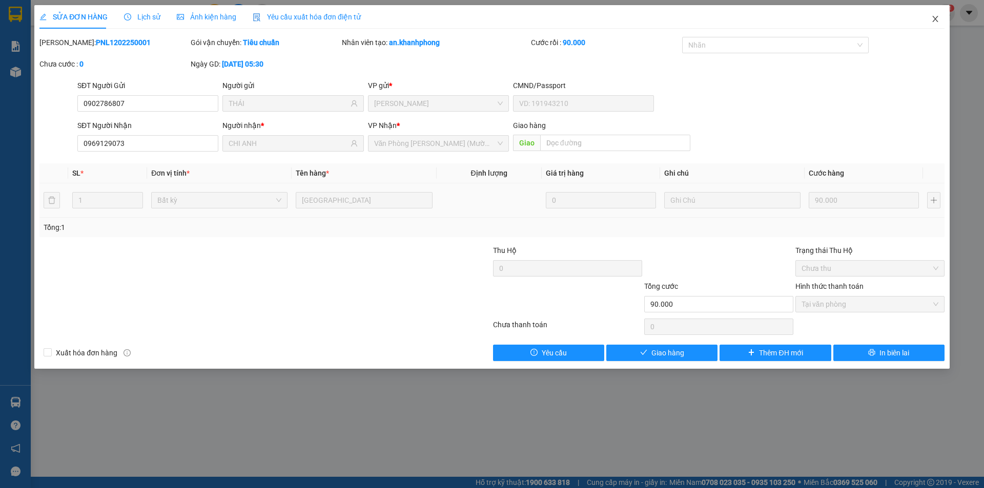
click at [935, 24] on span "Close" at bounding box center [935, 19] width 29 height 29
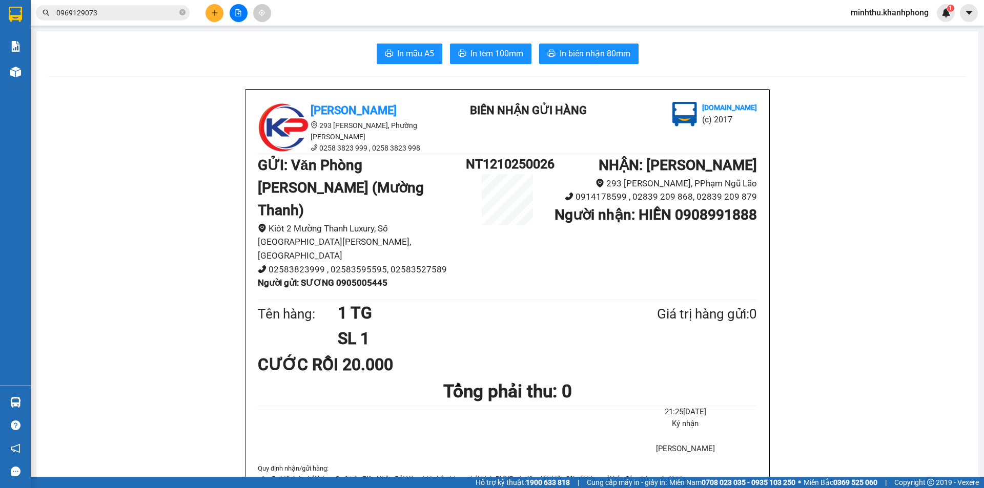
click at [116, 8] on input "0969129073" at bounding box center [116, 12] width 121 height 11
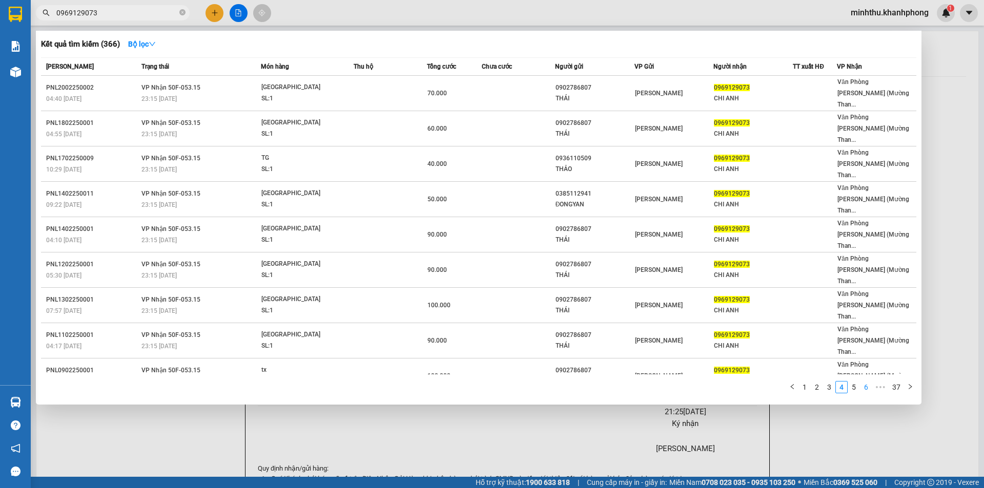
click at [863, 382] on link "6" at bounding box center [865, 387] width 11 height 11
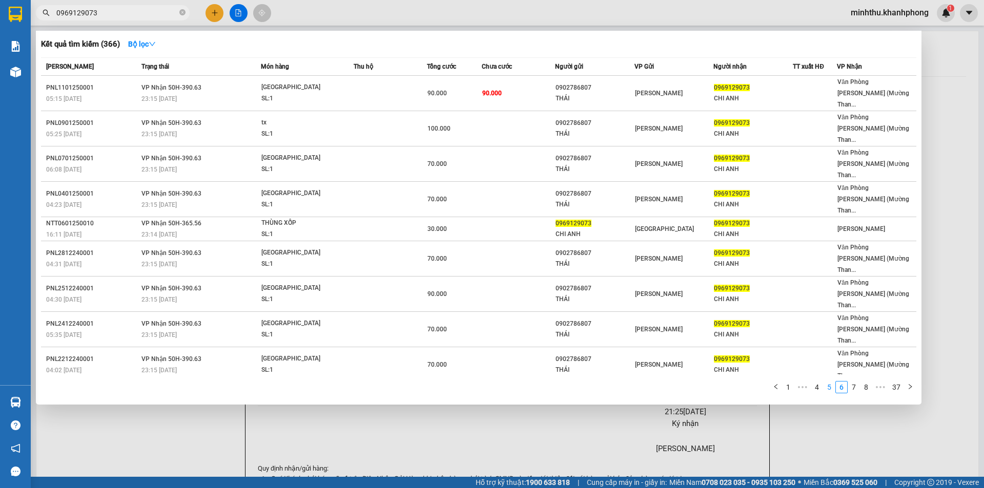
click at [831, 382] on link "5" at bounding box center [829, 387] width 11 height 11
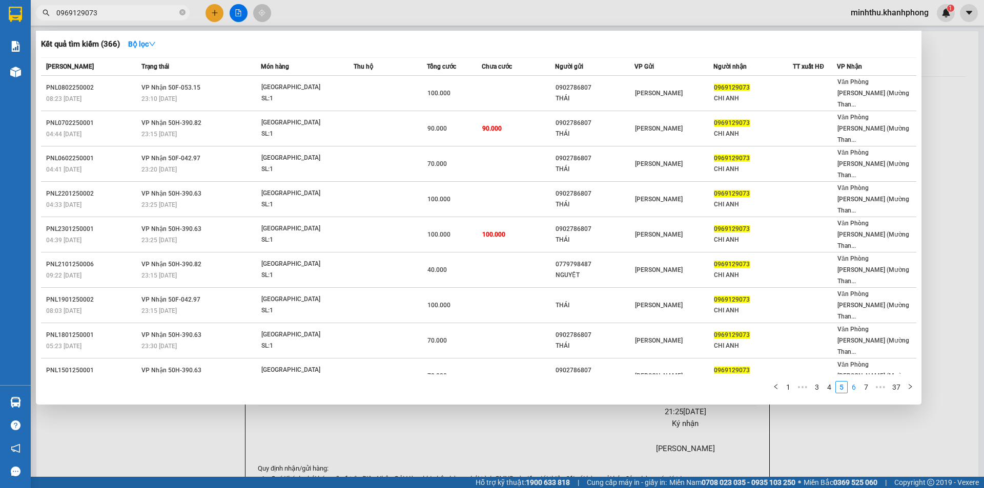
click at [853, 382] on link "6" at bounding box center [853, 387] width 11 height 11
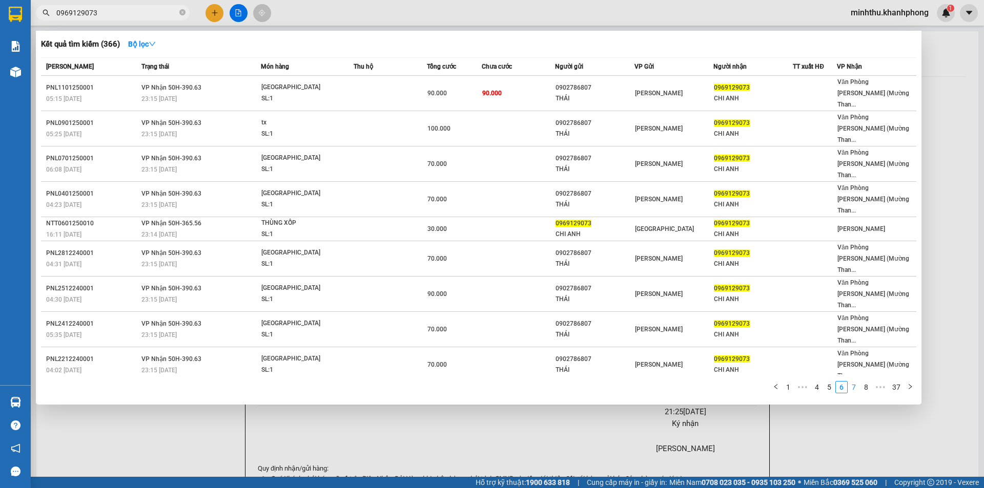
click at [851, 382] on link "7" at bounding box center [853, 387] width 11 height 11
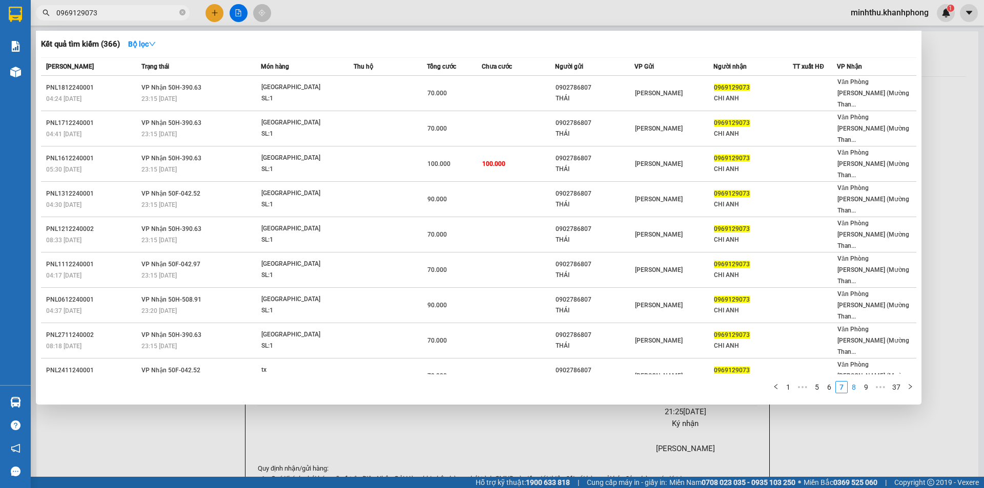
click at [850, 382] on link "8" at bounding box center [853, 387] width 11 height 11
click at [776, 384] on icon "left" at bounding box center [773, 387] width 6 height 6
click at [776, 326] on div "[PERSON_NAME] thái Món hàng Thu hộ Tổng cước Chưa cước Người gửi VP Gửi Người n…" at bounding box center [478, 228] width 875 height 342
click at [793, 382] on link "1" at bounding box center [788, 387] width 11 height 11
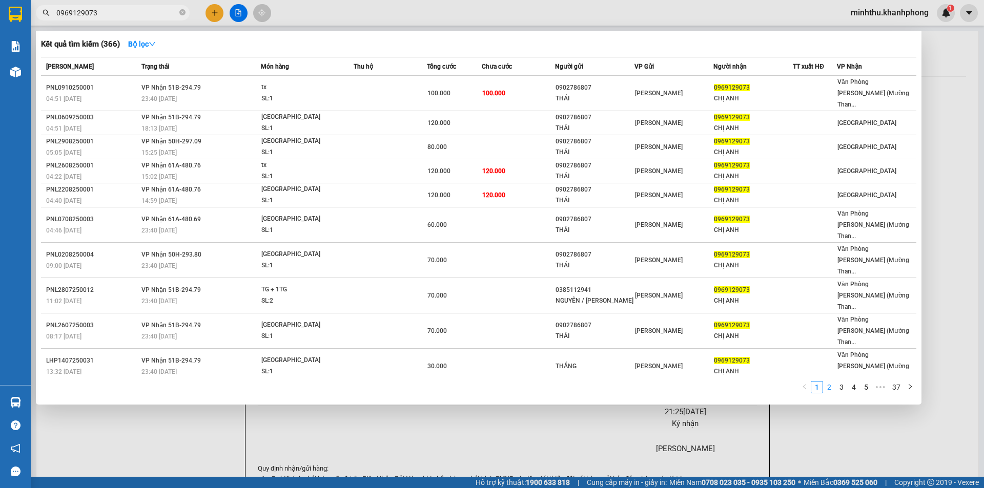
click at [832, 382] on link "2" at bounding box center [829, 387] width 11 height 11
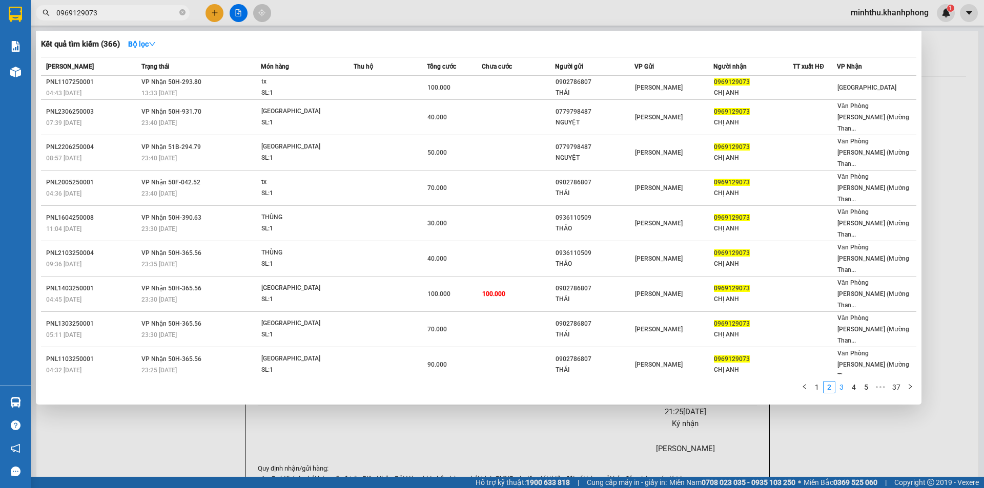
click at [843, 382] on link "3" at bounding box center [841, 387] width 11 height 11
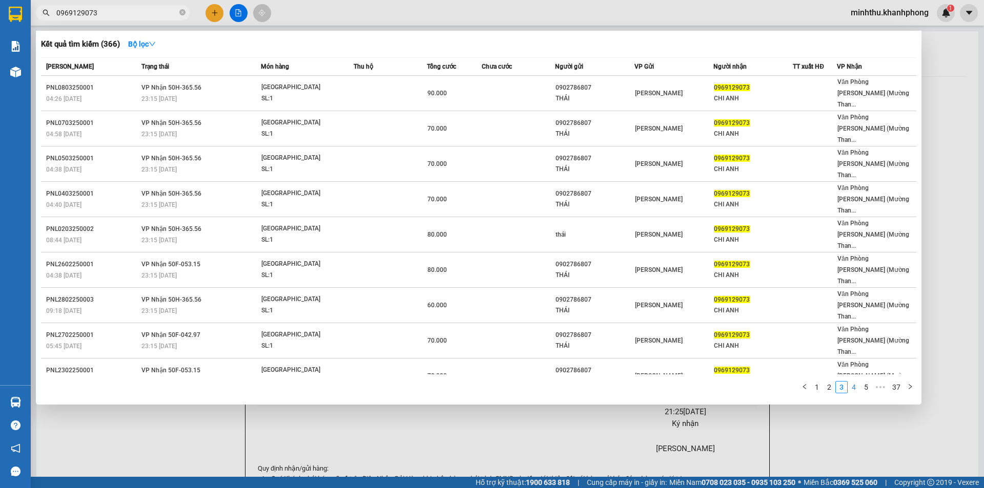
click at [852, 382] on link "4" at bounding box center [853, 387] width 11 height 11
click at [855, 382] on link "5" at bounding box center [853, 387] width 11 height 11
click at [854, 382] on link "6" at bounding box center [853, 387] width 11 height 11
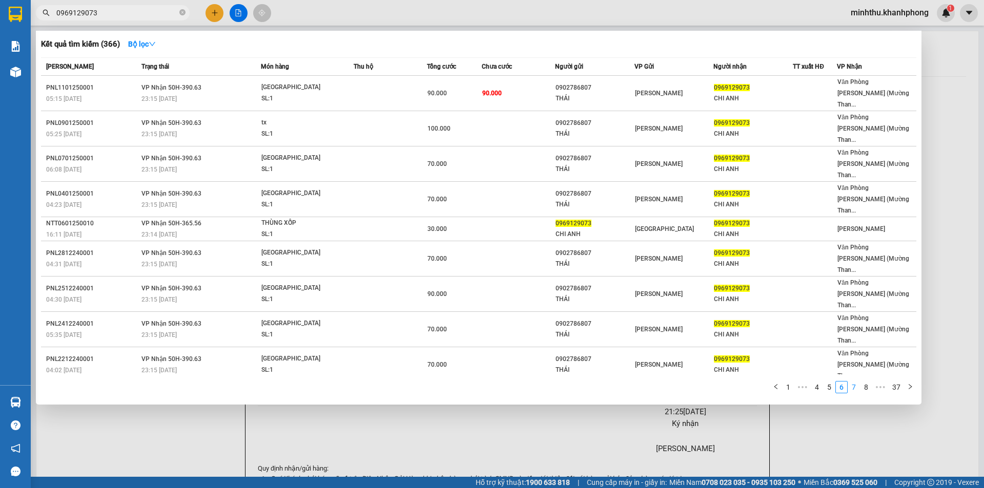
click at [854, 382] on link "7" at bounding box center [853, 387] width 11 height 11
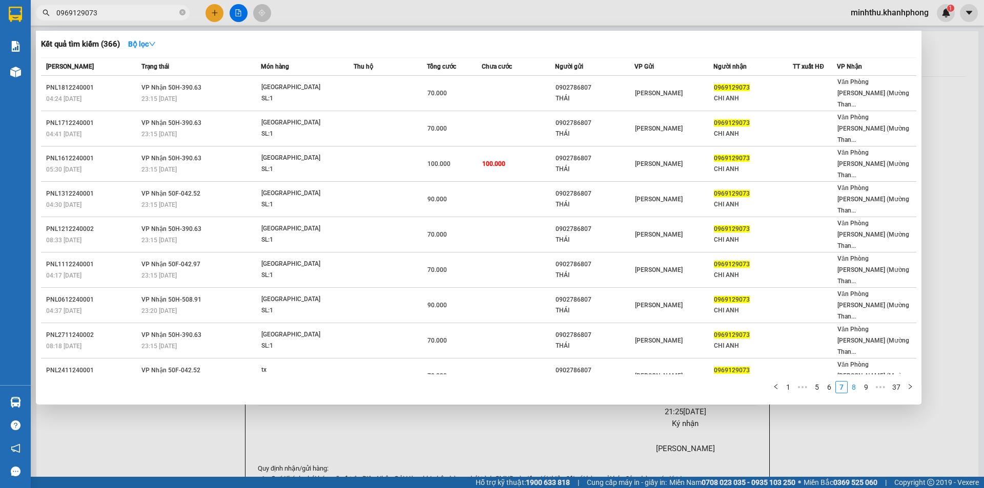
click at [854, 382] on link "8" at bounding box center [853, 387] width 11 height 11
click at [854, 382] on link "9" at bounding box center [850, 387] width 11 height 11
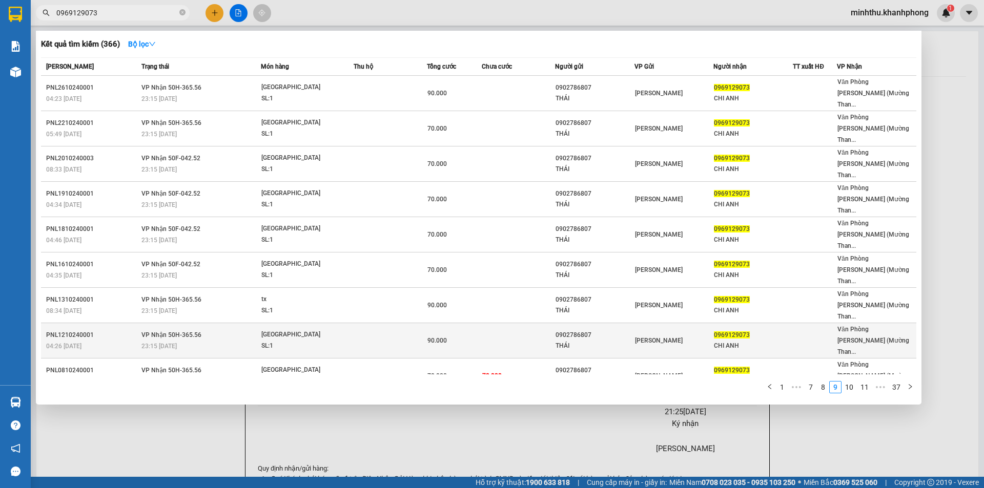
click at [94, 330] on div "PNL1210240001" at bounding box center [92, 335] width 92 height 11
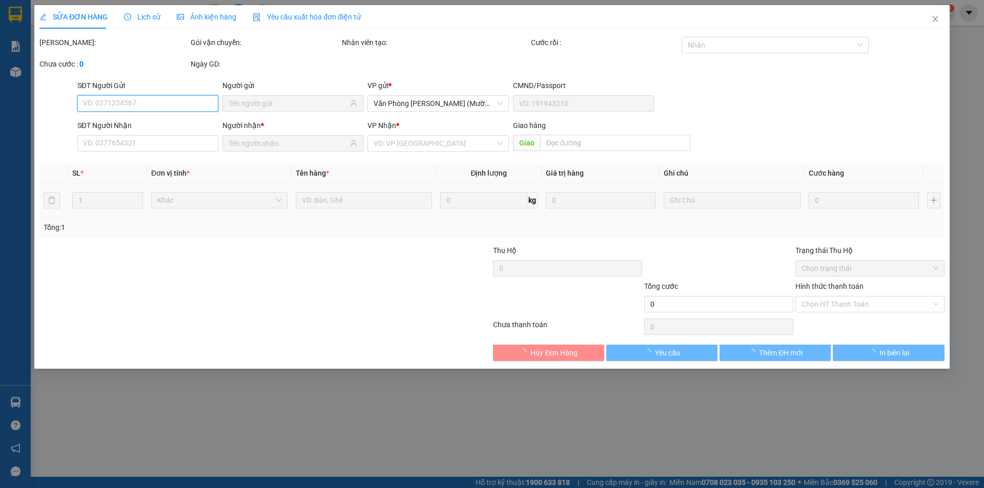
type input "0902786807"
type input "THÁI"
type input "0969129073"
type input "CHI ANH"
type input "90.000"
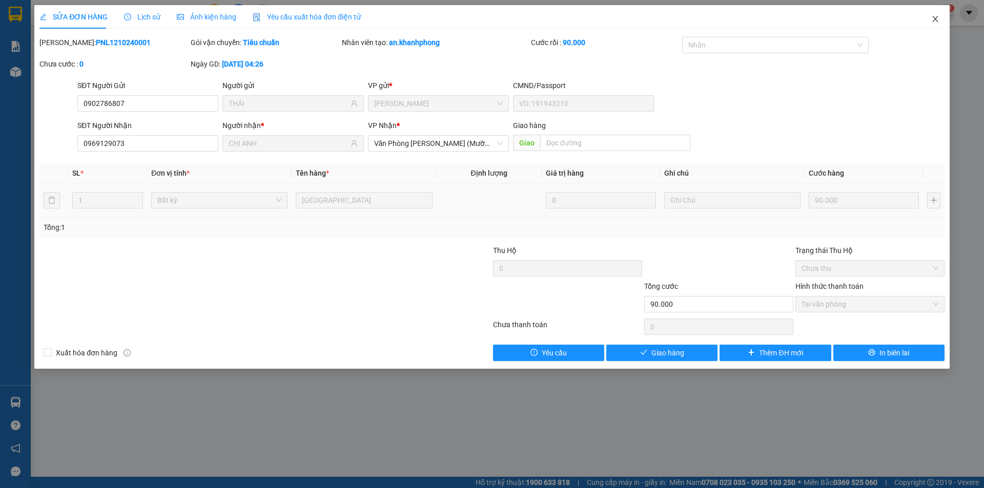
click at [936, 17] on icon "close" at bounding box center [935, 19] width 8 height 8
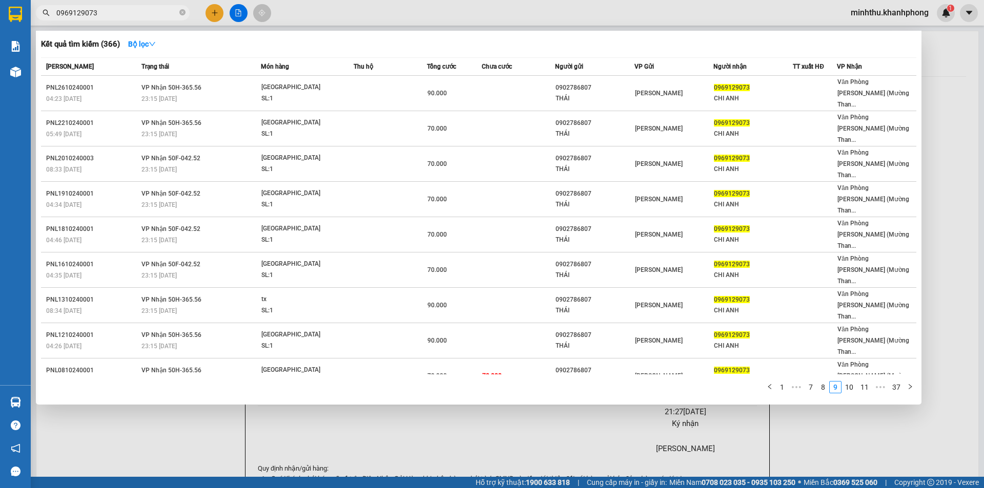
click at [140, 9] on input "0969129073" at bounding box center [116, 12] width 121 height 11
click at [843, 382] on link "10" at bounding box center [849, 387] width 14 height 11
click at [847, 382] on link "11" at bounding box center [849, 387] width 14 height 11
click at [847, 382] on link "12" at bounding box center [849, 387] width 14 height 11
click at [847, 382] on link "13" at bounding box center [849, 387] width 14 height 11
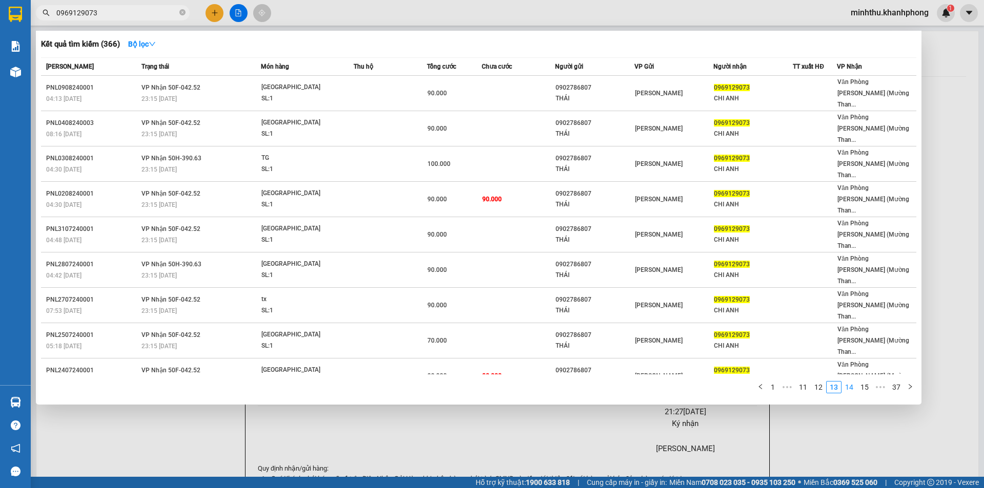
click at [847, 382] on link "14" at bounding box center [849, 387] width 14 height 11
click at [847, 382] on link "15" at bounding box center [849, 387] width 14 height 11
click at [847, 382] on link "16" at bounding box center [849, 387] width 14 height 11
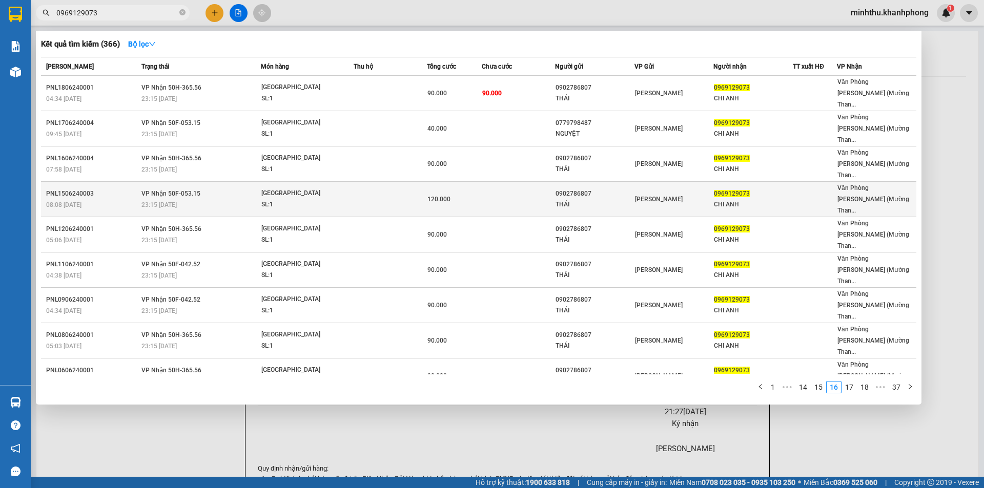
click at [228, 182] on td "VP Nhận 50F-053.15 23:15 [DATE]" at bounding box center [200, 199] width 122 height 35
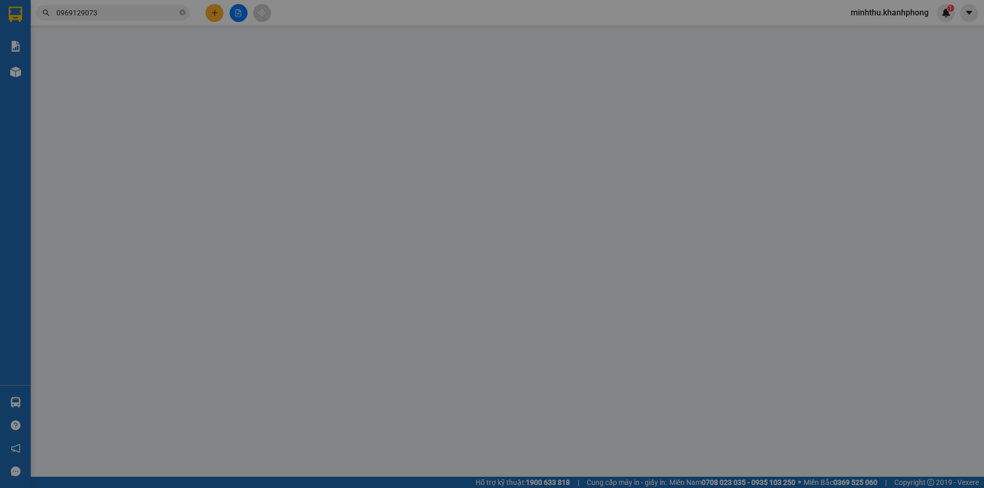
type input "0902786807"
type input "THÁI"
type input "0969129073"
type input "CHI ANH"
type input "120.000"
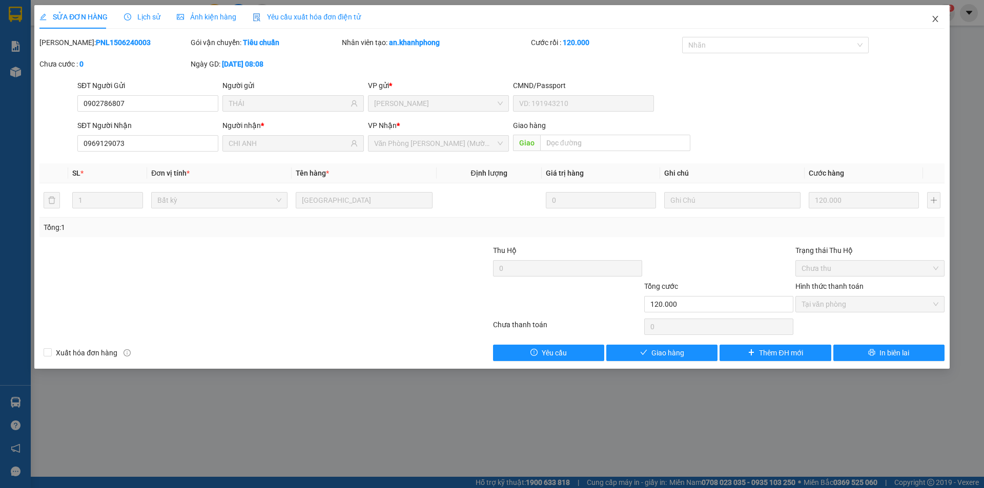
click at [938, 15] on span "Close" at bounding box center [935, 19] width 29 height 29
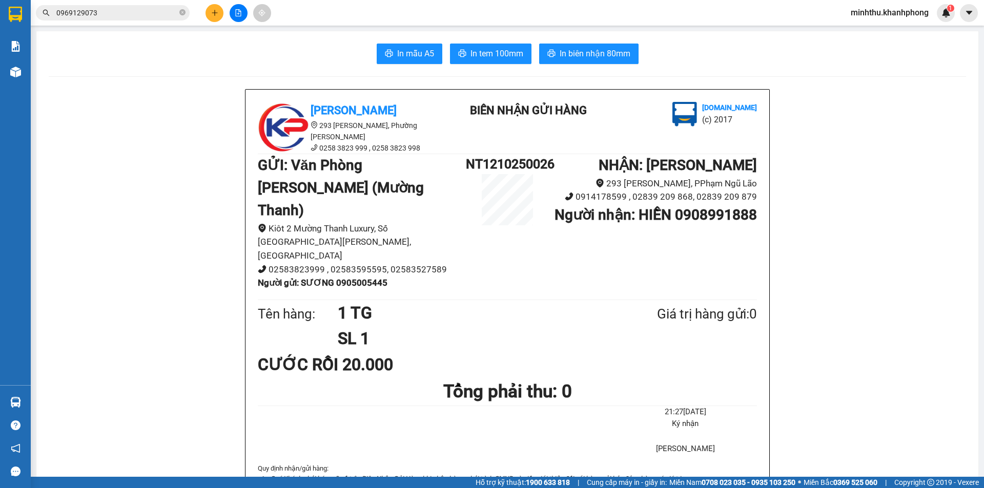
click at [149, 6] on span "0969129073" at bounding box center [113, 12] width 154 height 15
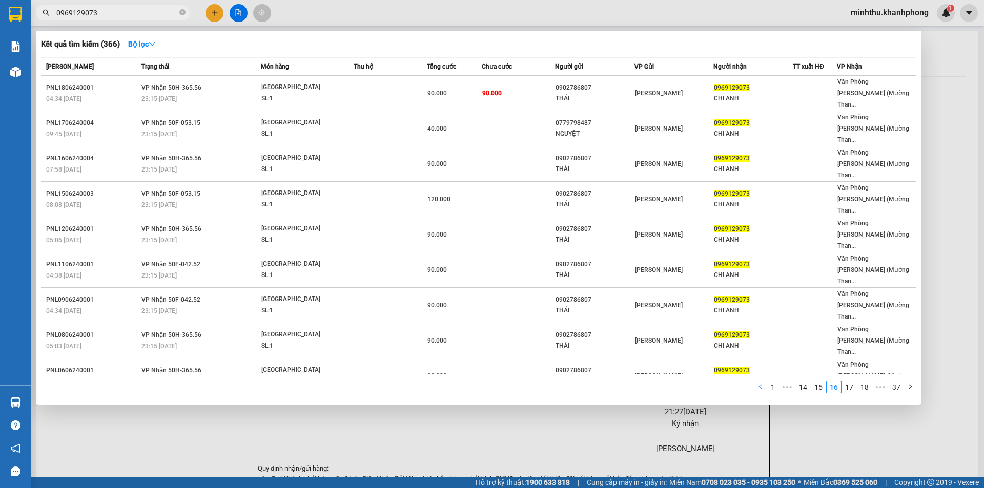
click at [760, 384] on icon "left" at bounding box center [760, 387] width 6 height 6
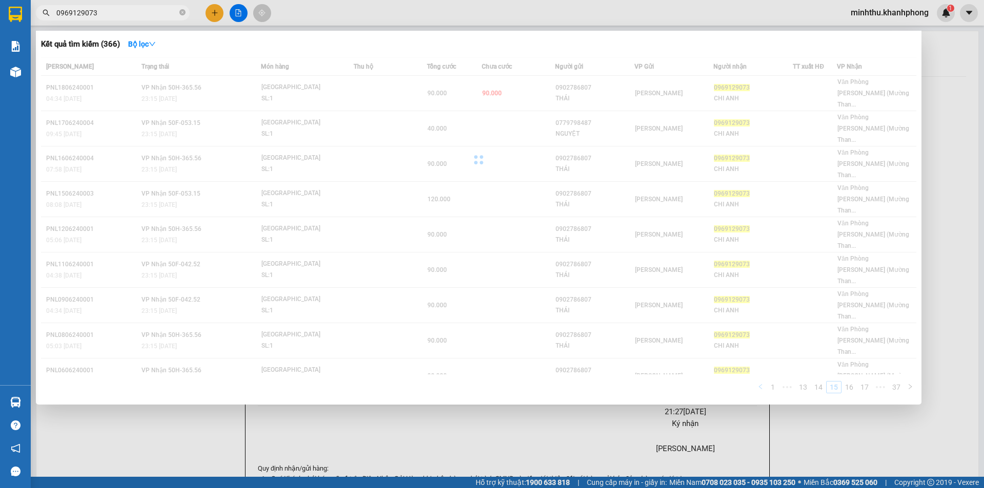
click at [760, 332] on div "Mã ĐH Trạng thái Món hàng Thu hộ Tổng cước Chưa cước Người gửi VP Gửi Người nhậ…" at bounding box center [478, 228] width 875 height 342
click at [760, 384] on icon "left" at bounding box center [760, 387] width 6 height 6
click at [760, 332] on div "Mã ĐH Trạng thái Món hàng Thu hộ Tổng cước Chưa cước Người gửi VP Gửi Người nhậ…" at bounding box center [478, 228] width 875 height 342
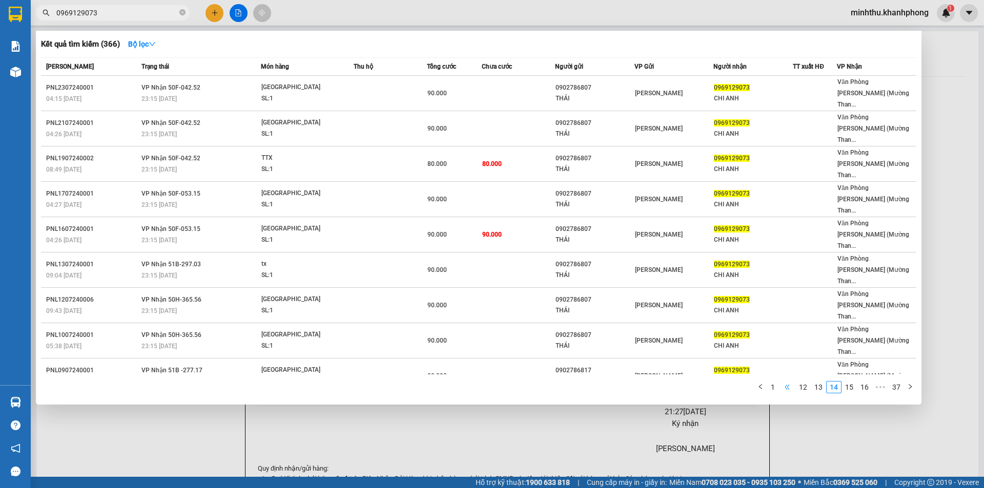
click at [781, 381] on span "•••" at bounding box center [787, 387] width 16 height 12
click at [782, 382] on link "1" at bounding box center [781, 387] width 11 height 11
click at [782, 326] on div "[PERSON_NAME] thái Món hàng Thu hộ Tổng cước Chưa cước Người gửi VP Gửi Người n…" at bounding box center [478, 228] width 875 height 342
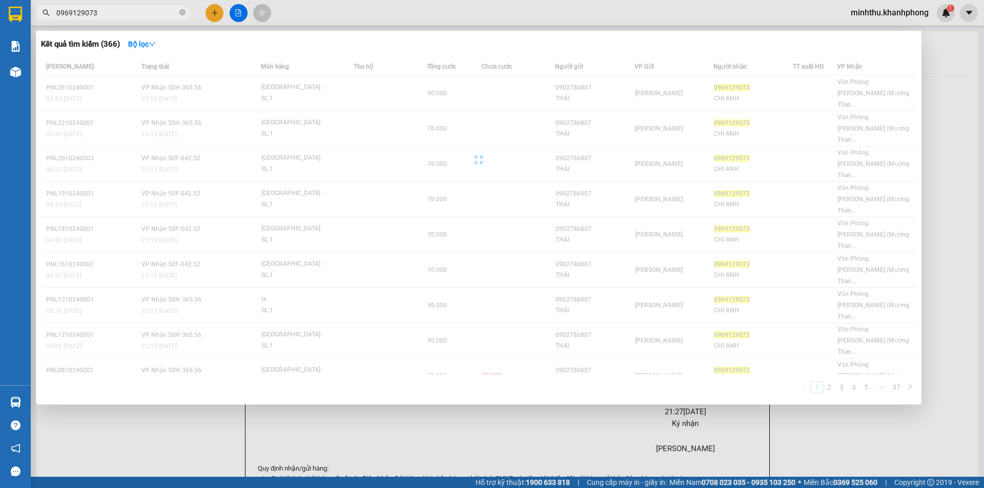
click at [782, 326] on div "[PERSON_NAME] thái Món hàng Thu hộ Tổng cước Chưa cước Người gửi VP Gửi Người n…" at bounding box center [478, 228] width 875 height 342
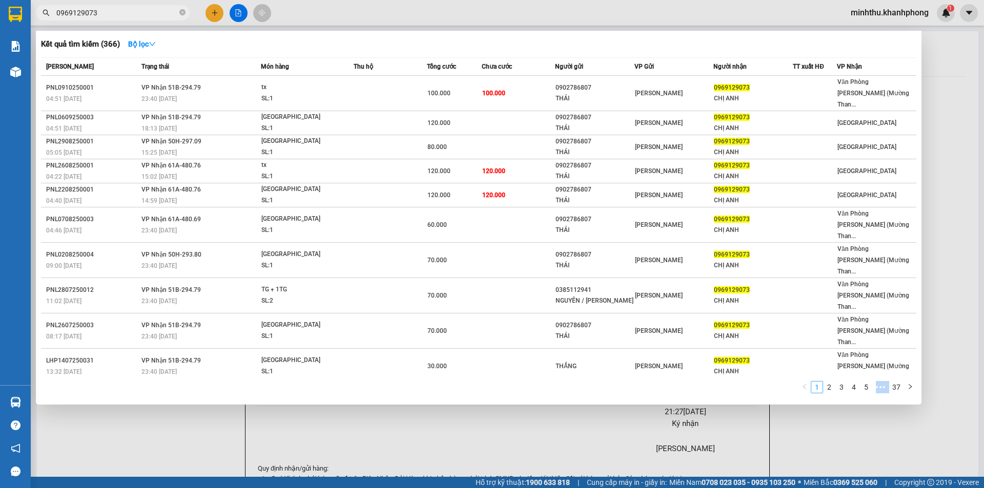
click at [782, 381] on div "1 2 3 4 5 ••• 37" at bounding box center [478, 390] width 875 height 18
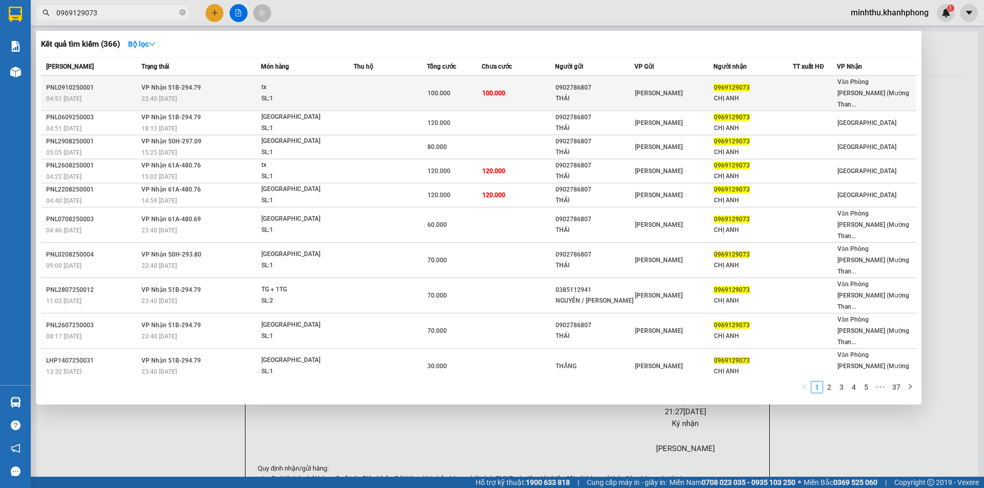
click at [78, 95] on span "04:51 [DATE]" at bounding box center [63, 98] width 35 height 7
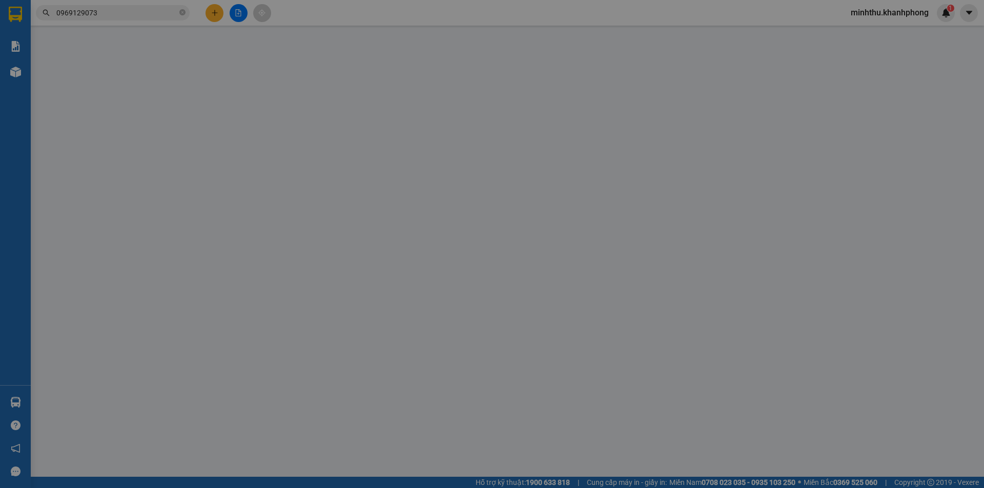
type input "0902786807"
type input "THÁI"
type input "0969129073"
type input "CHỊ ANH"
type input "100.000"
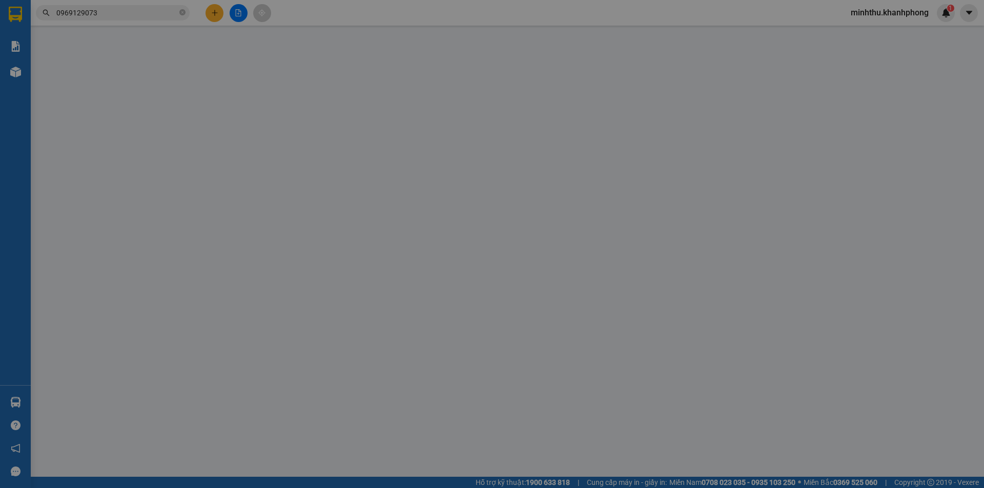
type input "100.000"
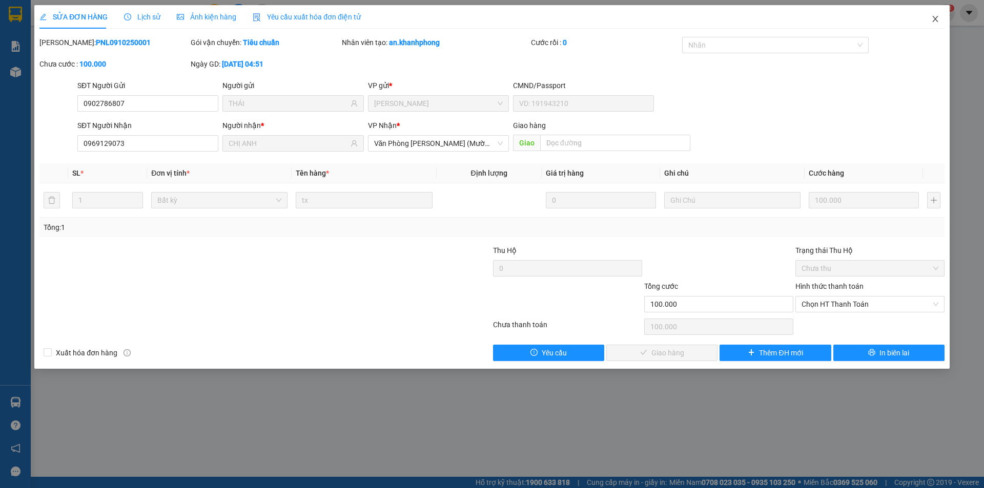
click at [936, 17] on icon "close" at bounding box center [935, 19] width 8 height 8
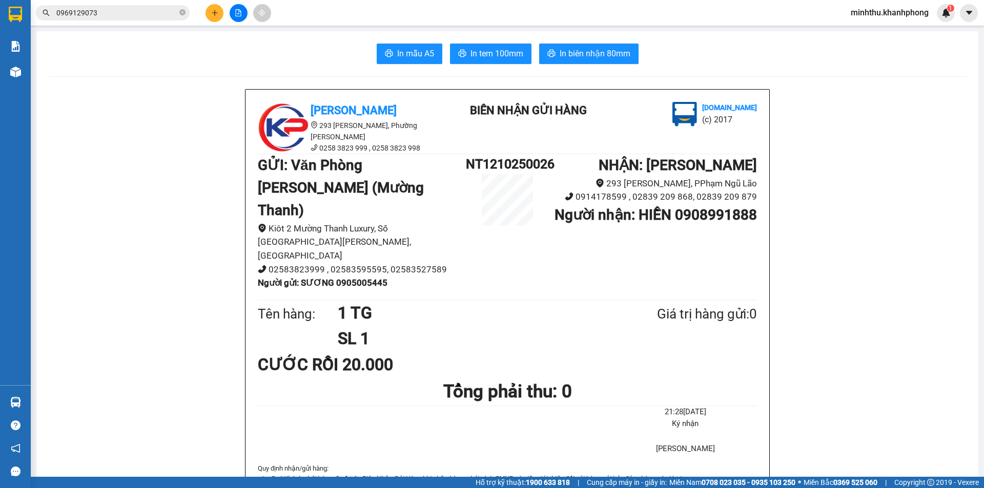
click at [108, 14] on input "0969129073" at bounding box center [116, 12] width 121 height 11
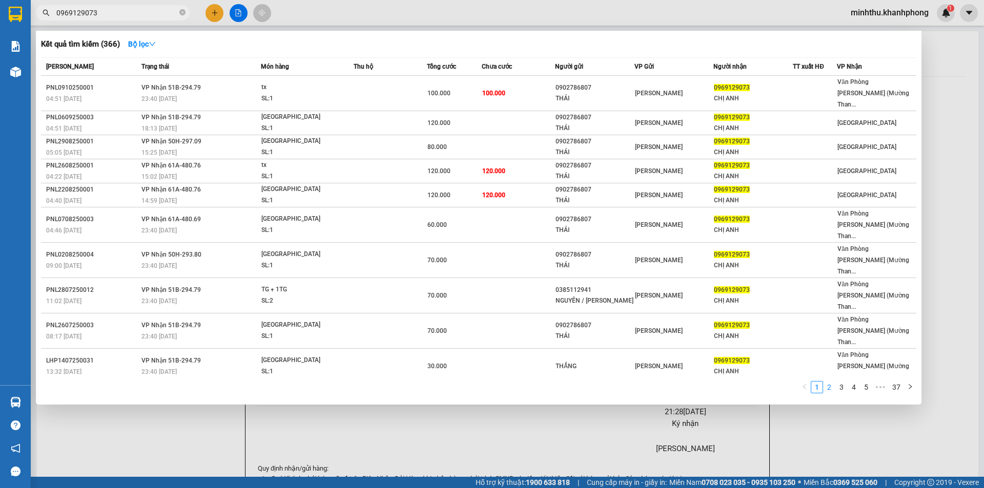
click at [832, 382] on link "2" at bounding box center [829, 387] width 11 height 11
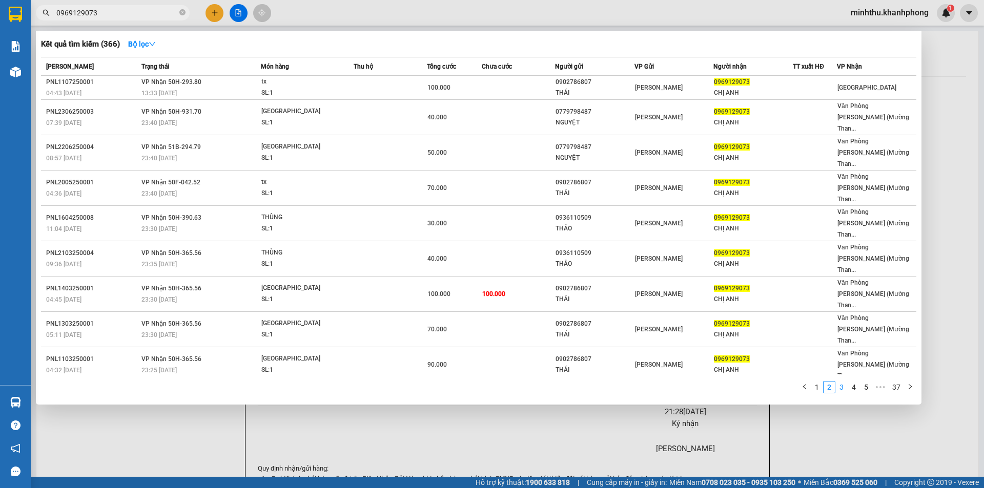
click at [844, 382] on link "3" at bounding box center [841, 387] width 11 height 11
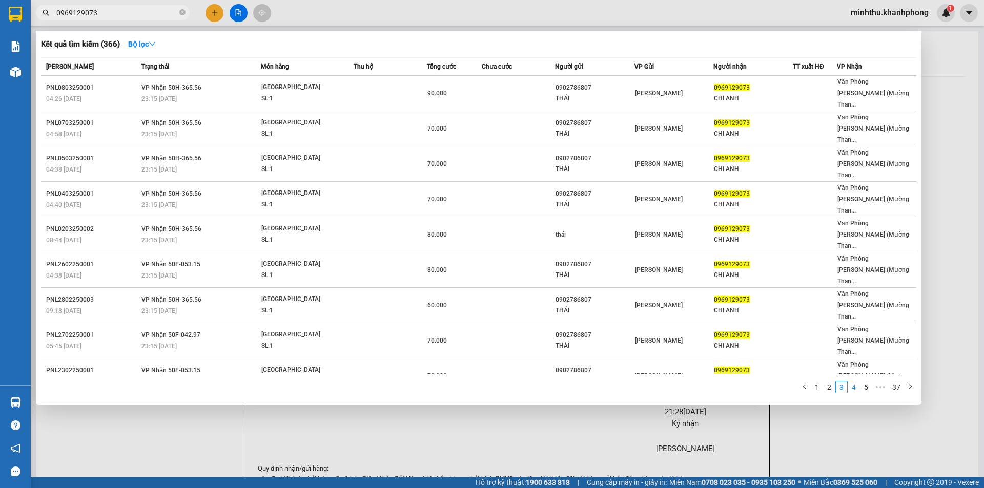
click at [851, 382] on link "4" at bounding box center [853, 387] width 11 height 11
click at [855, 382] on link "5" at bounding box center [853, 387] width 11 height 11
click at [774, 384] on icon "left" at bounding box center [776, 387] width 6 height 6
click at [805, 382] on link "1" at bounding box center [804, 387] width 11 height 11
